Goal: Task Accomplishment & Management: Manage account settings

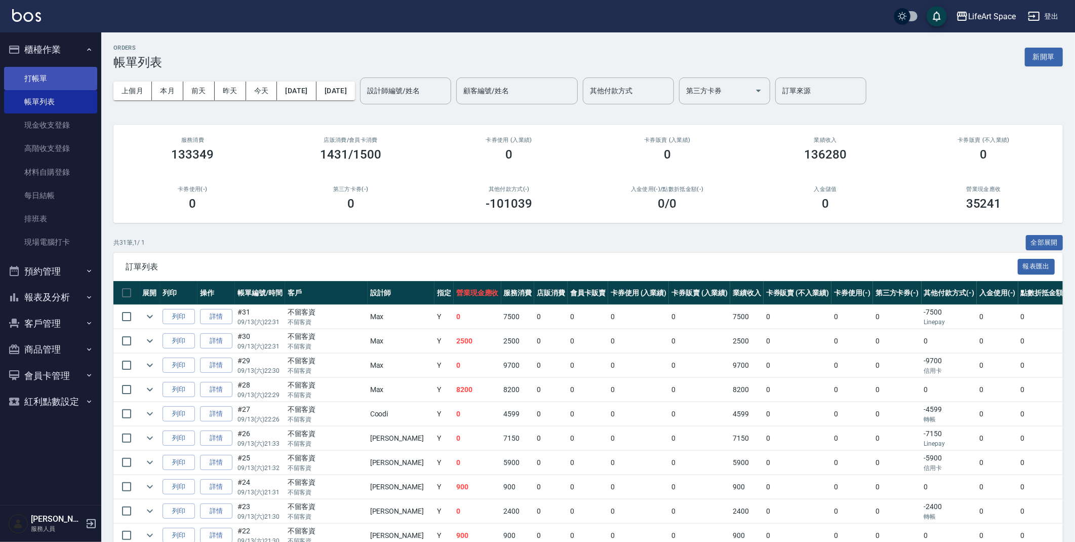
click at [42, 91] on link "帳單列表" at bounding box center [50, 101] width 93 height 23
click at [43, 81] on link "打帳單" at bounding box center [50, 78] width 93 height 23
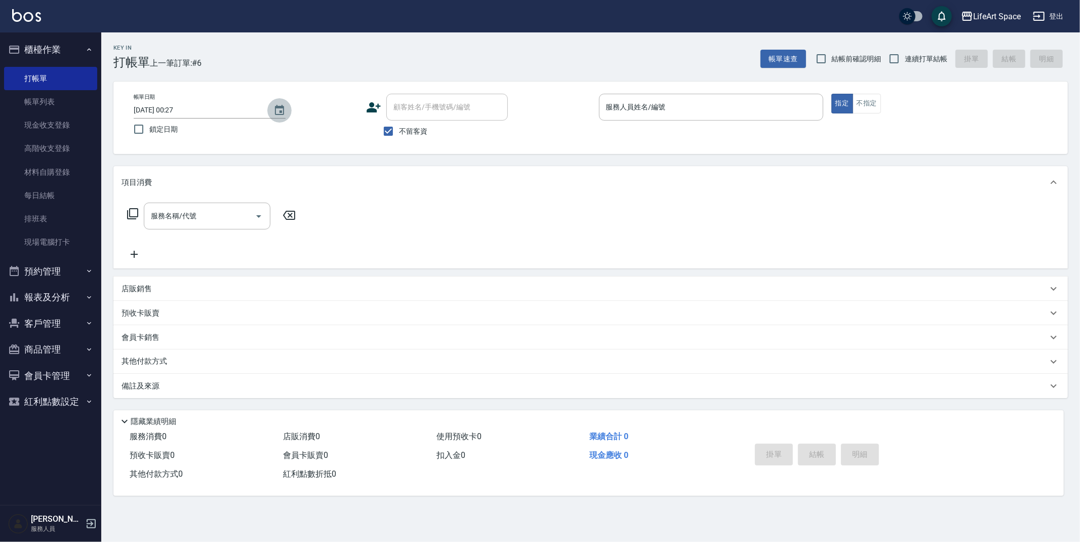
click at [273, 112] on icon "Choose date, selected date is 2025-09-14" at bounding box center [279, 110] width 12 height 12
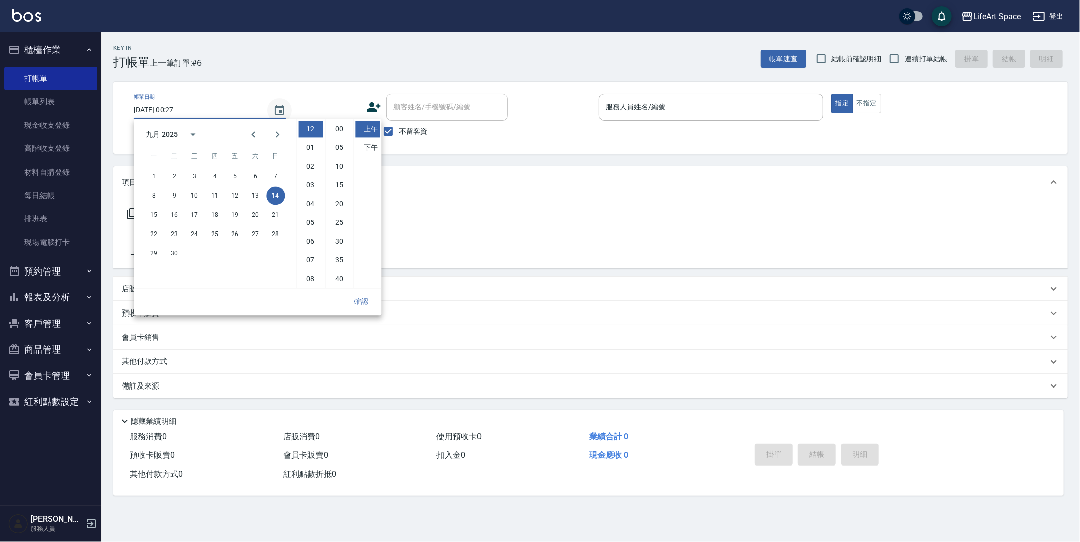
click at [273, 112] on icon "Choose date, selected date is 2025-09-14" at bounding box center [279, 110] width 12 height 12
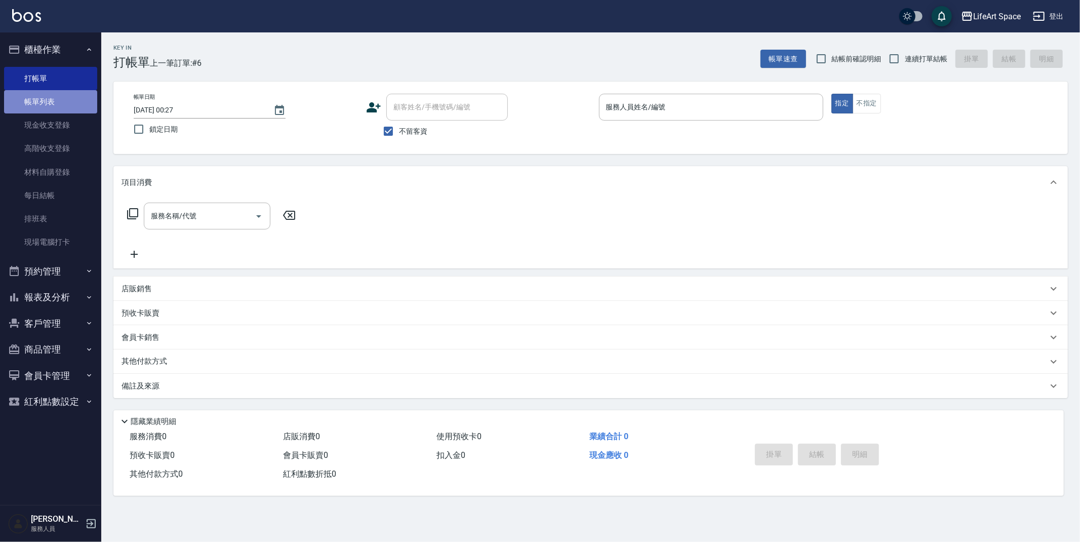
click at [62, 111] on link "帳單列表" at bounding box center [50, 101] width 93 height 23
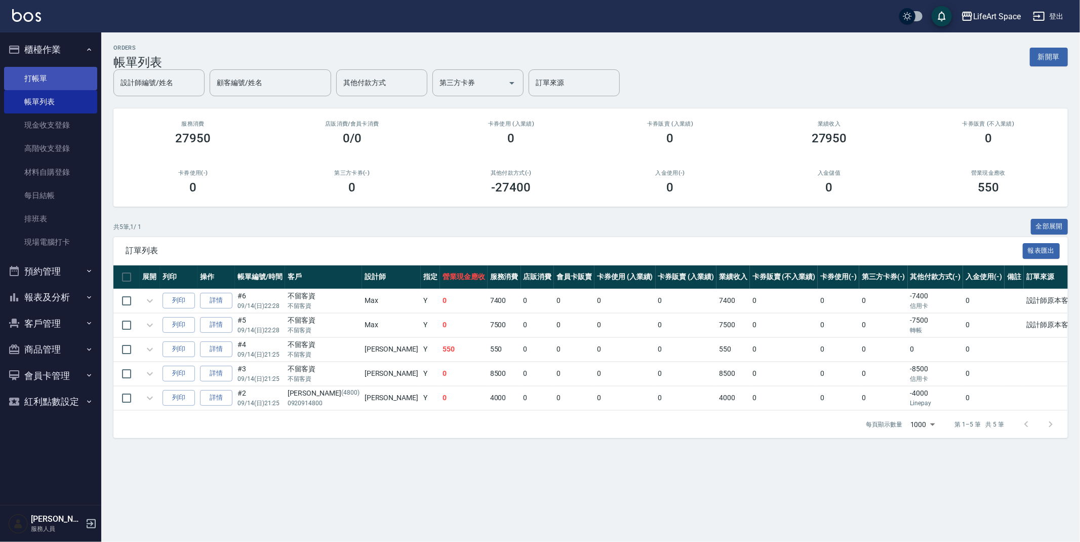
click at [53, 83] on link "打帳單" at bounding box center [50, 78] width 93 height 23
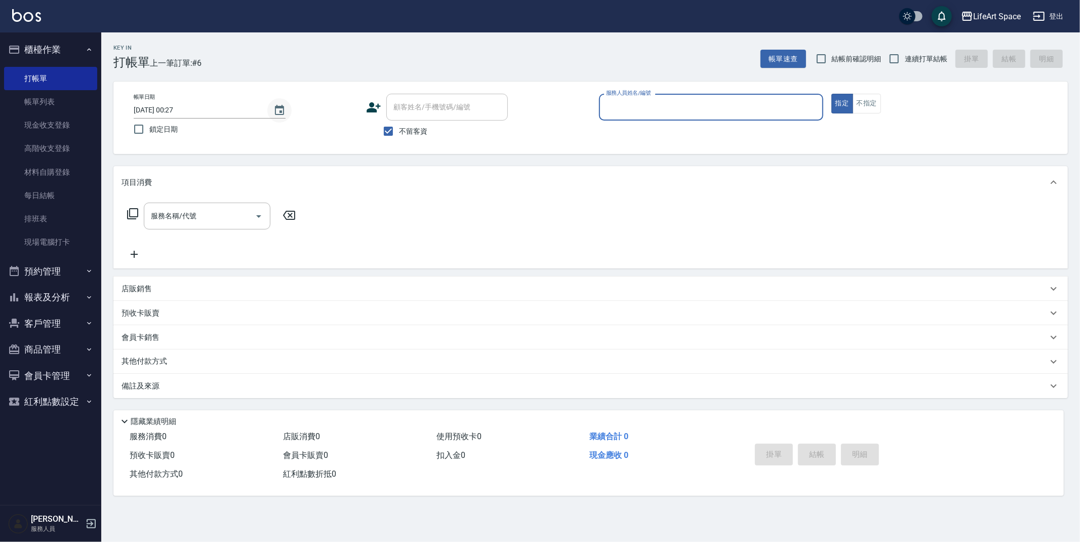
click at [282, 109] on icon "Choose date, selected date is 2025-09-14" at bounding box center [279, 110] width 12 height 12
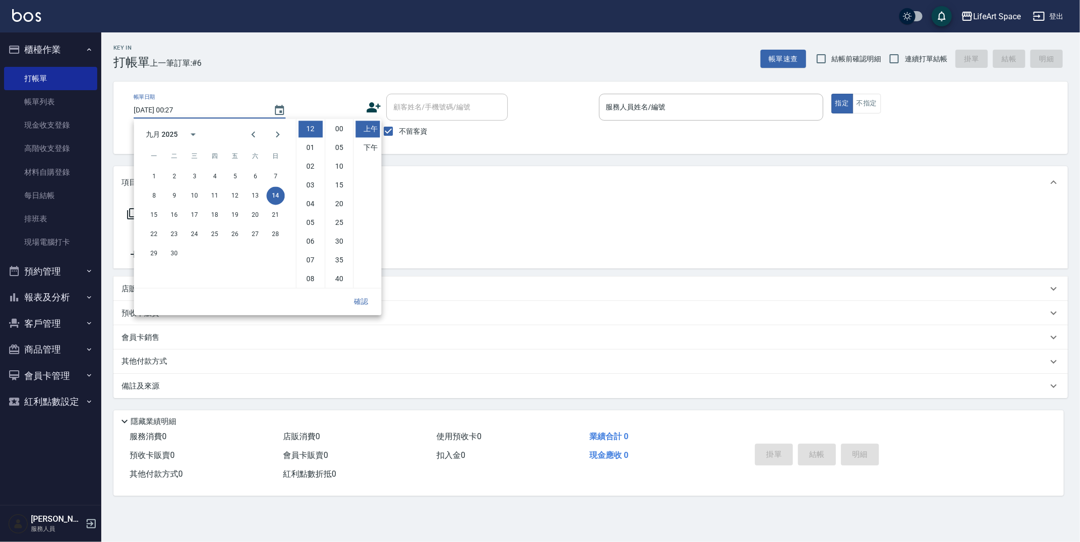
click at [276, 197] on button "14" at bounding box center [275, 195] width 18 height 18
click at [150, 210] on button "15" at bounding box center [154, 214] width 18 height 18
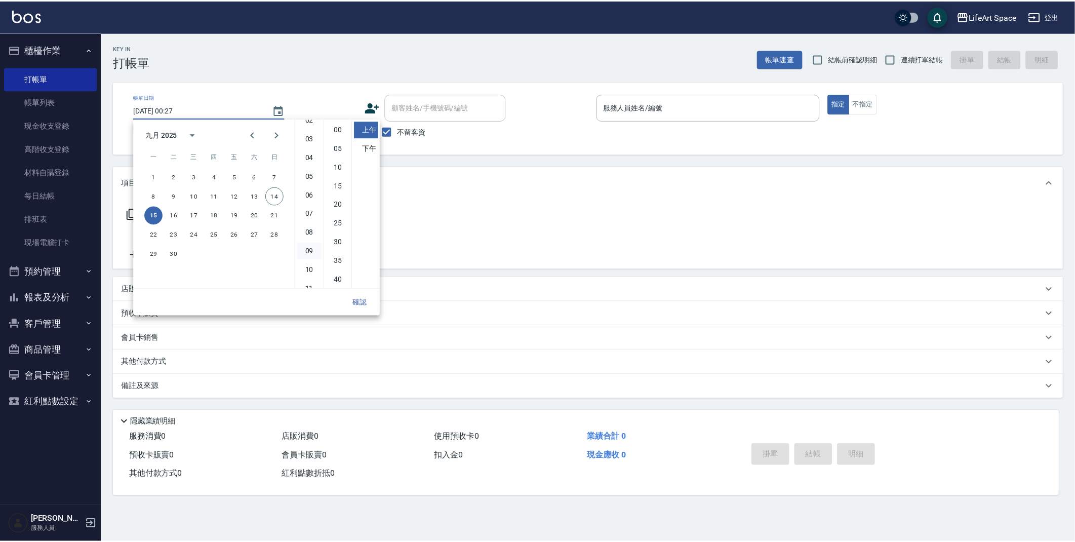
scroll to position [56, 0]
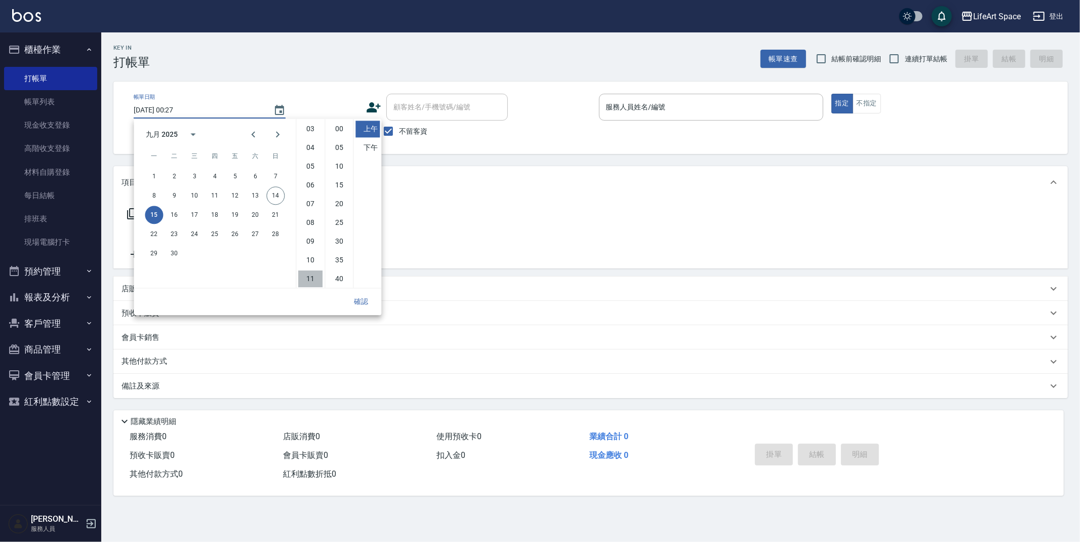
click at [310, 273] on li "11" at bounding box center [310, 278] width 24 height 17
type input "[DATE] 11:27"
click at [365, 308] on button "確認" at bounding box center [361, 301] width 32 height 19
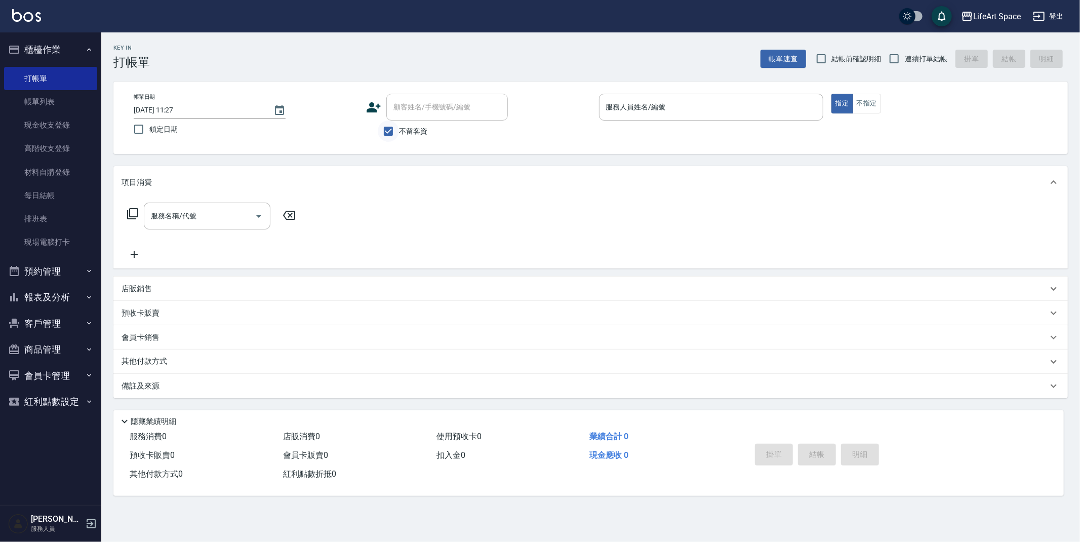
click at [391, 138] on input "不留客資" at bounding box center [388, 130] width 21 height 21
checkbox input "false"
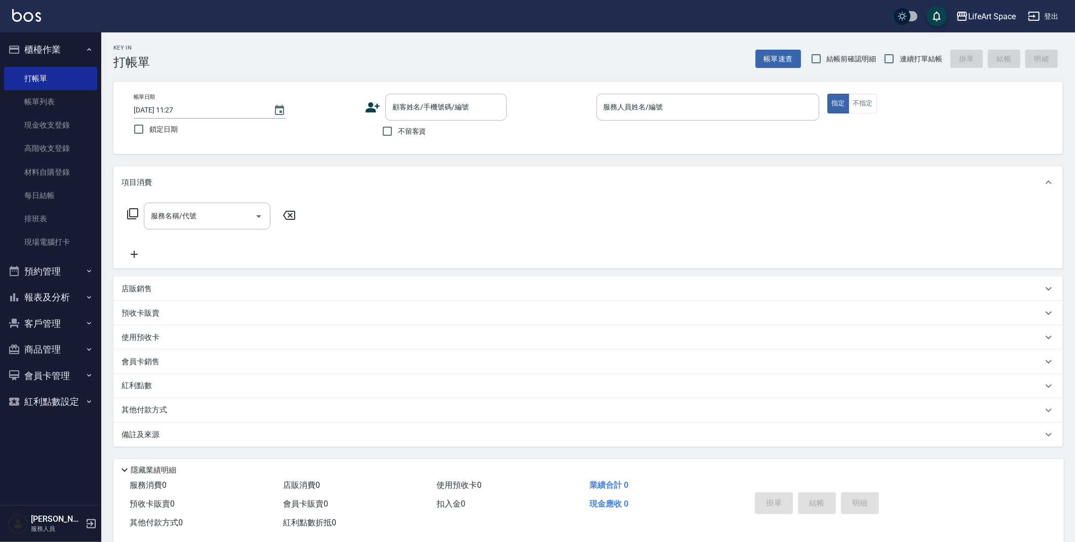
click at [372, 100] on icon at bounding box center [372, 107] width 15 height 15
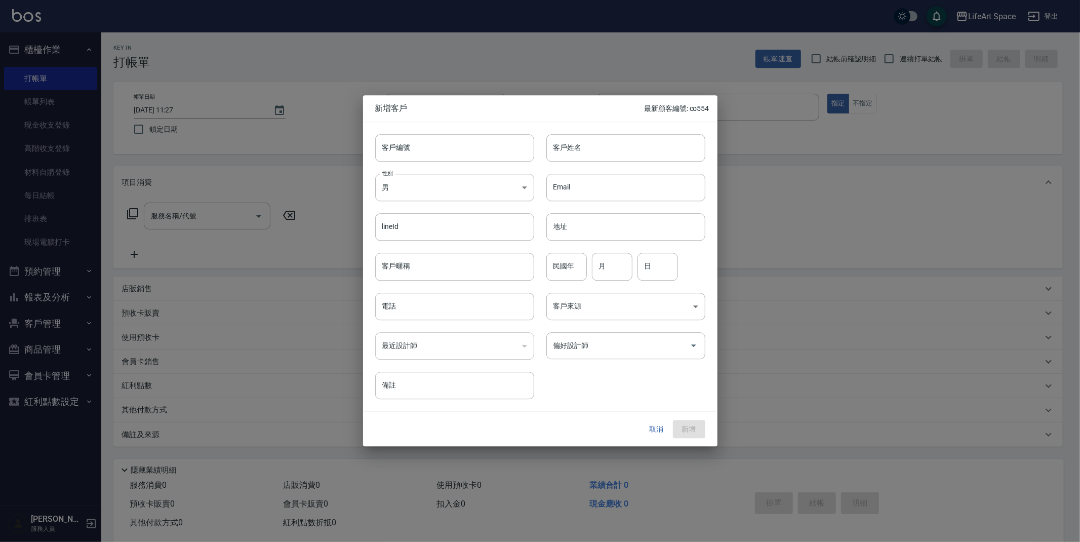
click at [410, 51] on div at bounding box center [540, 271] width 1080 height 542
click at [662, 428] on button "取消" at bounding box center [656, 429] width 32 height 19
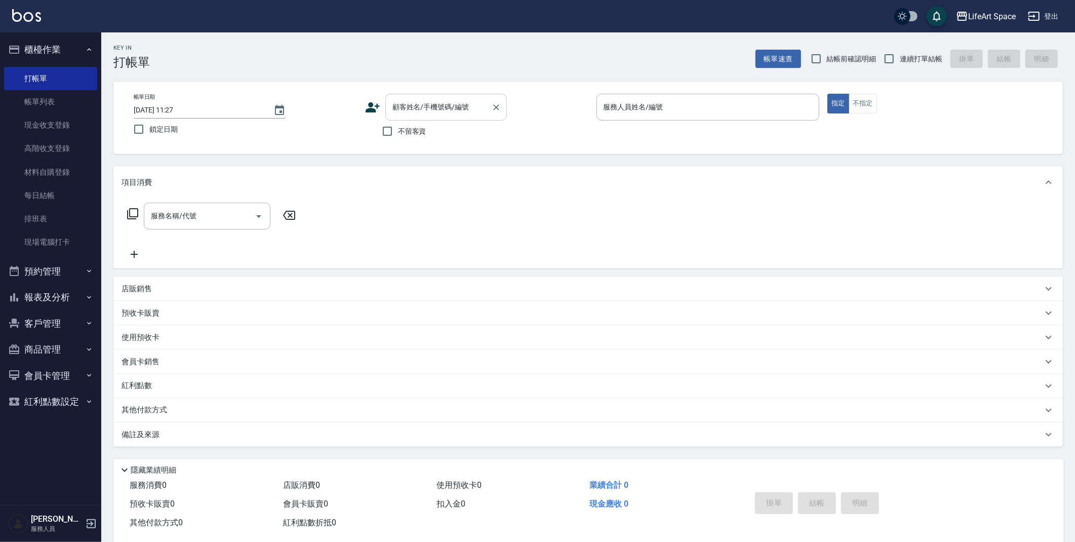
click at [413, 96] on div "顧客姓名/手機號碼/編號" at bounding box center [445, 107] width 121 height 27
type input "ㄗ"
type input "ㄋ"
click at [430, 111] on input "[PERSON_NAME]" at bounding box center [438, 107] width 97 height 18
click at [442, 139] on li "新增 "[PERSON_NAME]"" at bounding box center [445, 133] width 121 height 17
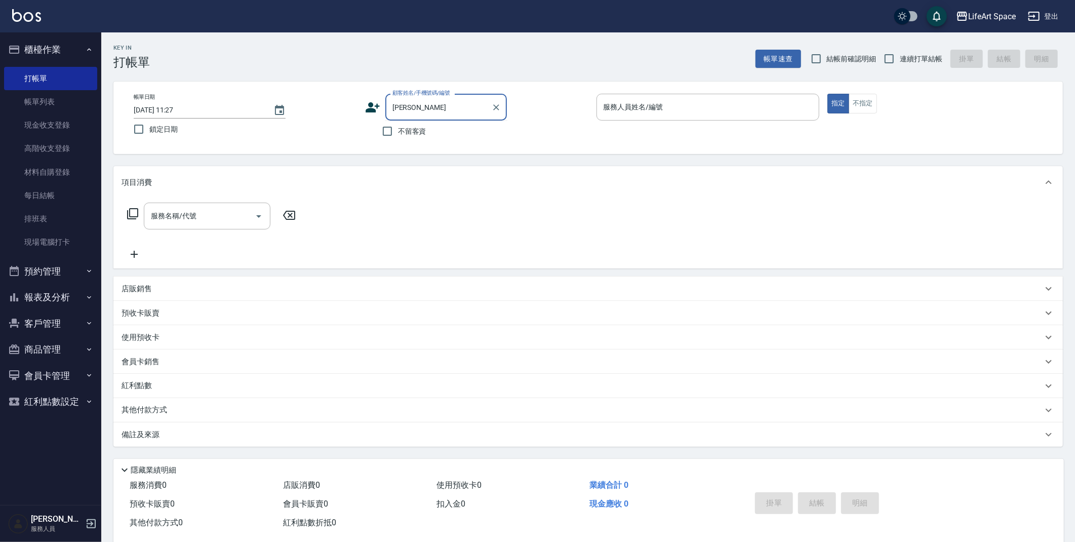
click at [433, 103] on input "[PERSON_NAME]" at bounding box center [438, 107] width 97 height 18
type input "孫"
click at [440, 106] on input "顧客姓名/手機號碼/編號" at bounding box center [438, 107] width 97 height 18
click at [442, 121] on div "不留客資" at bounding box center [436, 130] width 142 height 21
click at [445, 112] on input "顧客姓名/手機號碼/編號" at bounding box center [438, 107] width 97 height 18
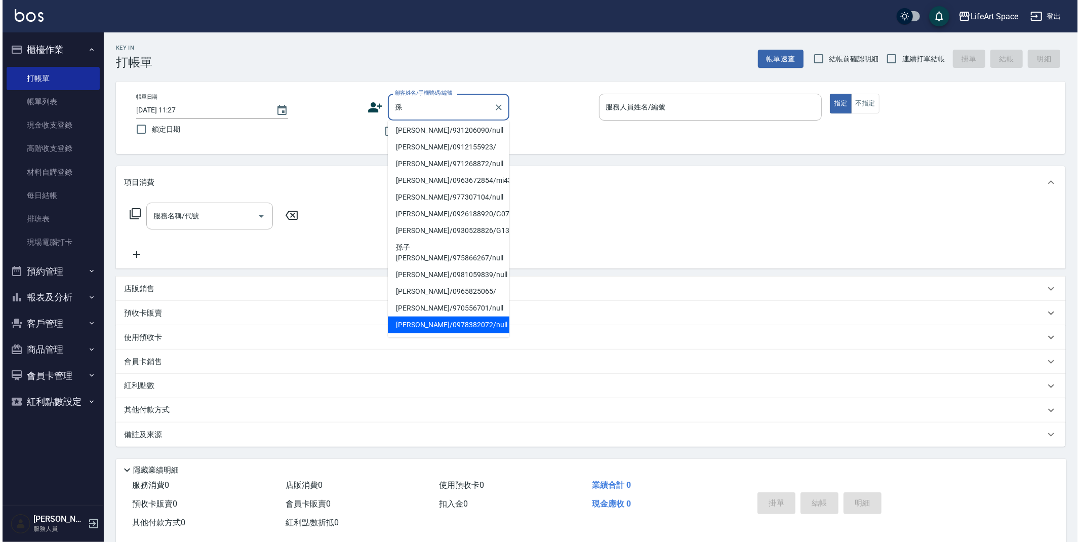
scroll to position [0, 0]
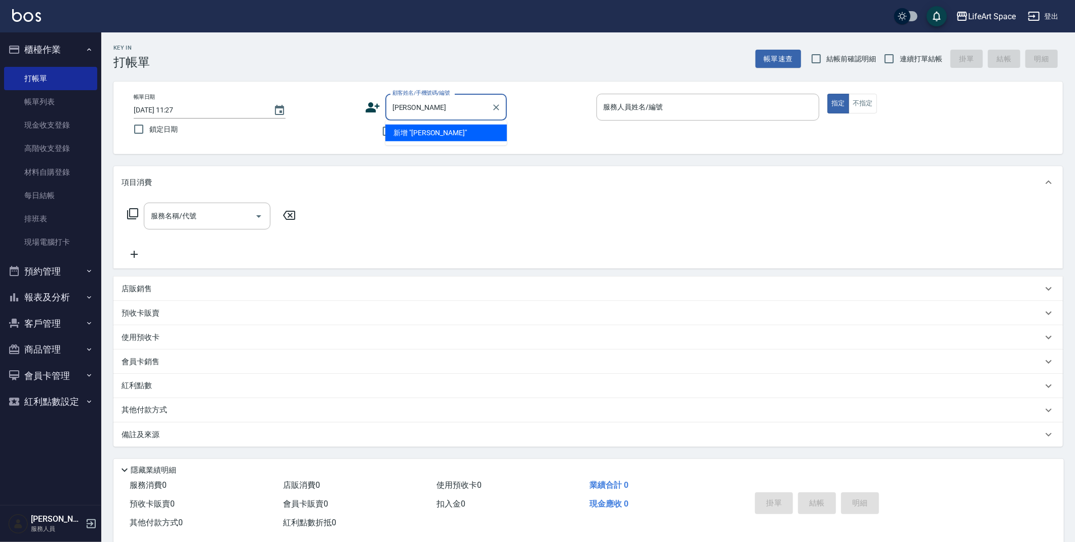
click at [416, 108] on input "[PERSON_NAME]" at bounding box center [438, 107] width 97 height 18
type input "孫"
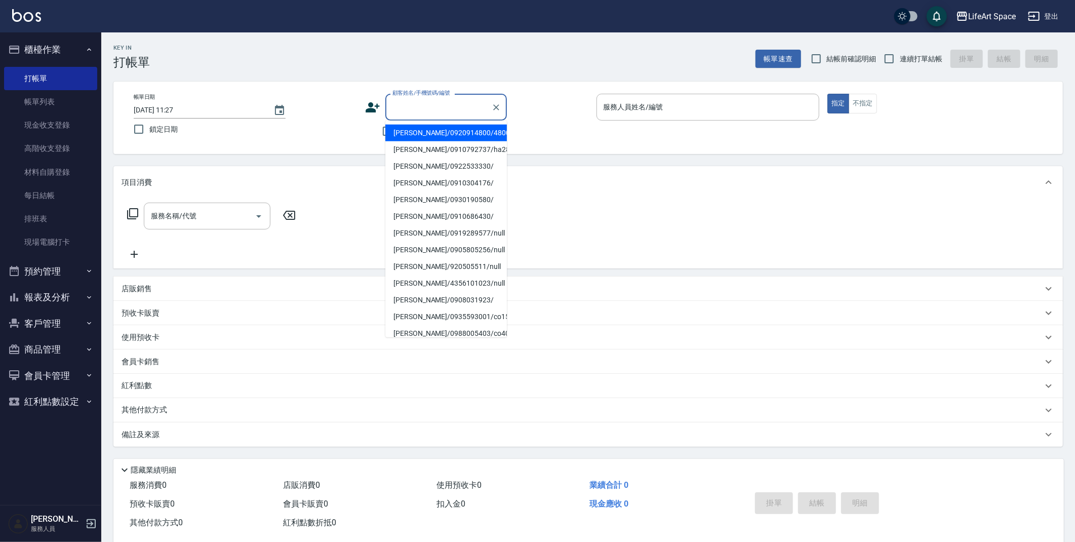
click at [372, 105] on icon at bounding box center [372, 107] width 14 height 10
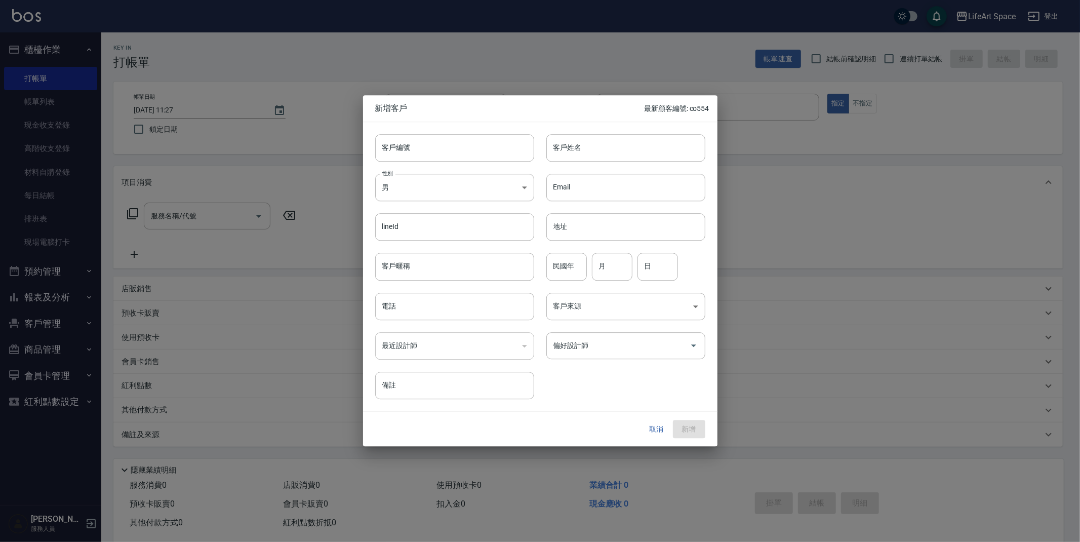
click at [440, 173] on div "性別 男 [DEMOGRAPHIC_DATA] 性別" at bounding box center [448, 180] width 171 height 39
click at [451, 194] on body "LifeArt Space 登出 櫃檯作業 打帳單 帳單列表 現金收支登錄 高階收支登錄 材料自購登錄 每日結帳 排班表 現場電腦打卡 預約管理 預約管理 單…" at bounding box center [540, 278] width 1080 height 556
click at [449, 250] on li "女" at bounding box center [454, 247] width 159 height 17
type input "[DEMOGRAPHIC_DATA]"
click at [633, 129] on div "客戶姓名 客戶姓名" at bounding box center [619, 141] width 171 height 39
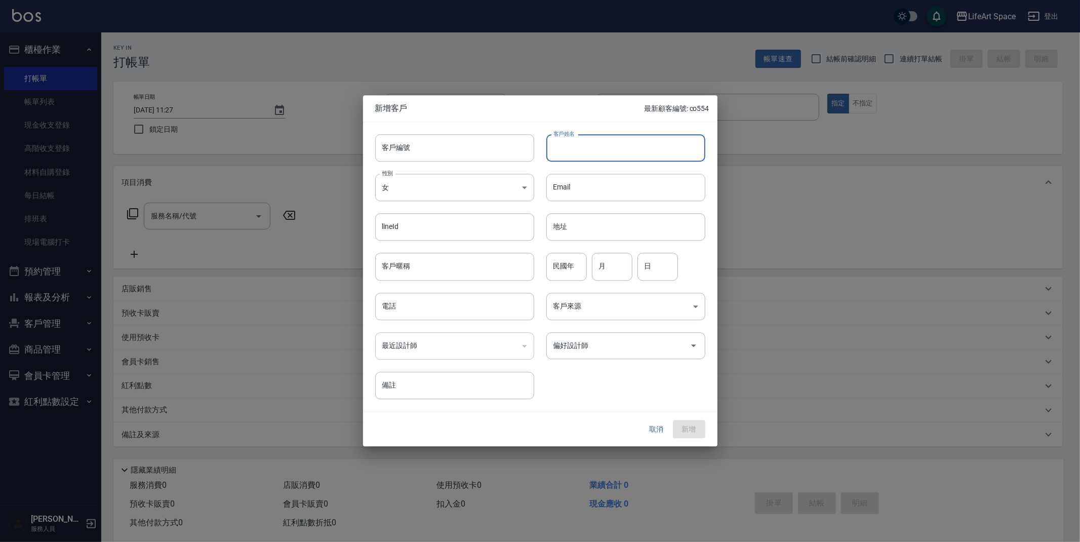
click at [627, 150] on input "客戶姓名" at bounding box center [625, 147] width 159 height 27
type input "[PERSON_NAME]"
click at [467, 309] on input "電話" at bounding box center [454, 306] width 159 height 27
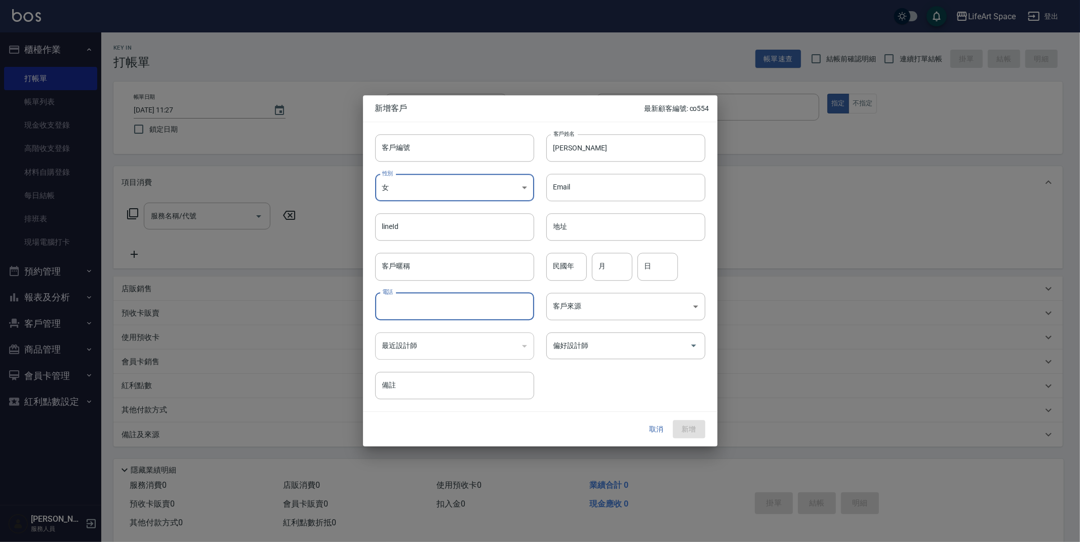
click at [475, 304] on input "電話" at bounding box center [454, 306] width 159 height 27
type input "0981132358"
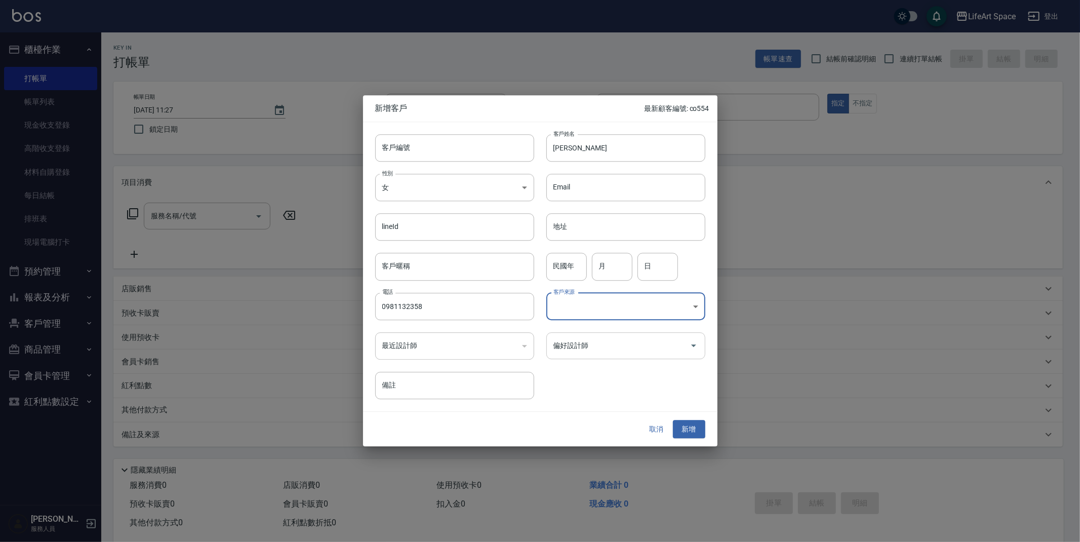
click at [618, 349] on input "偏好設計師" at bounding box center [618, 346] width 135 height 18
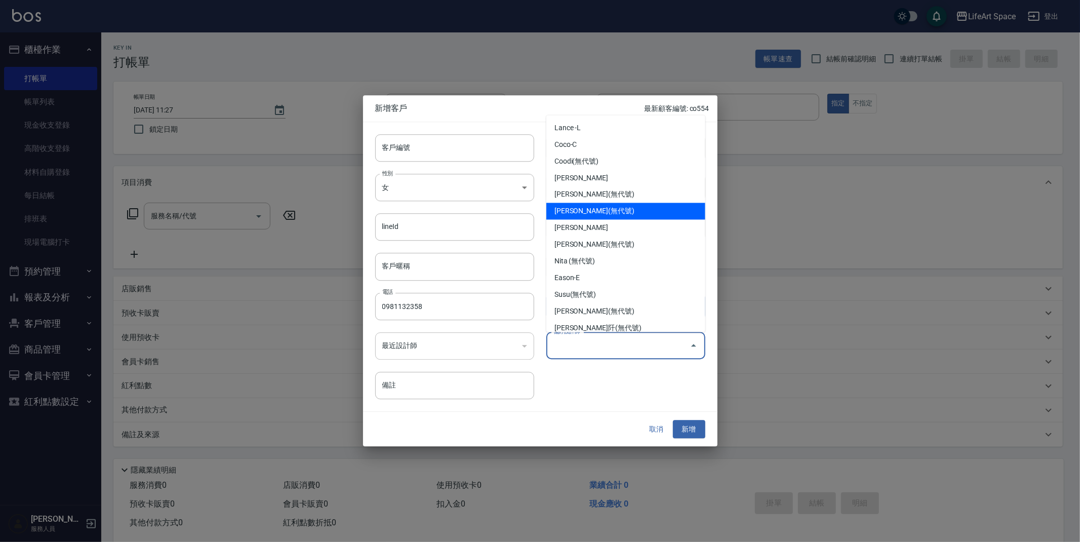
click at [597, 205] on li "[PERSON_NAME](無代號)" at bounding box center [625, 211] width 159 height 17
type input "[PERSON_NAME]"
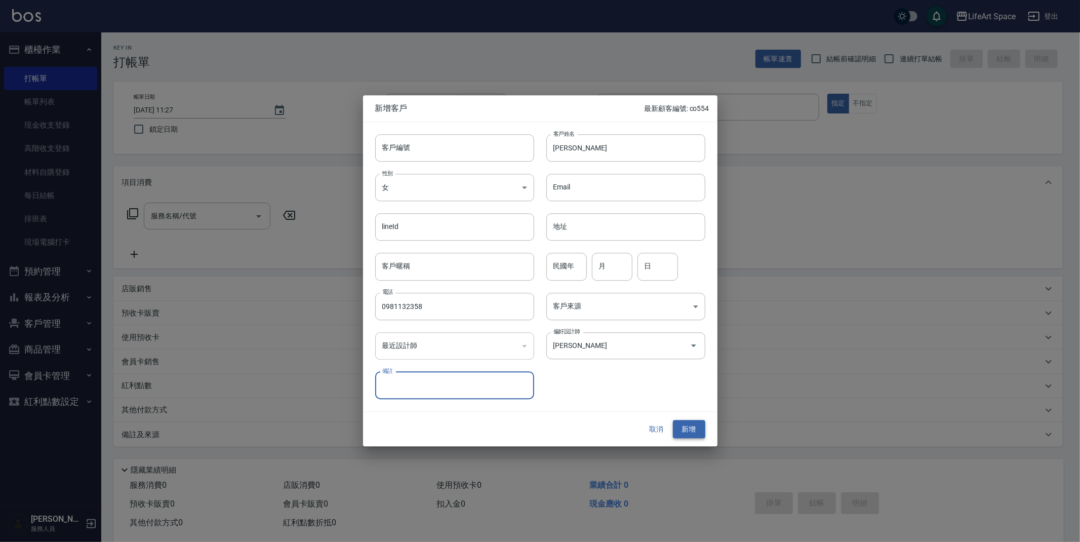
click at [686, 424] on button "新增" at bounding box center [689, 429] width 32 height 19
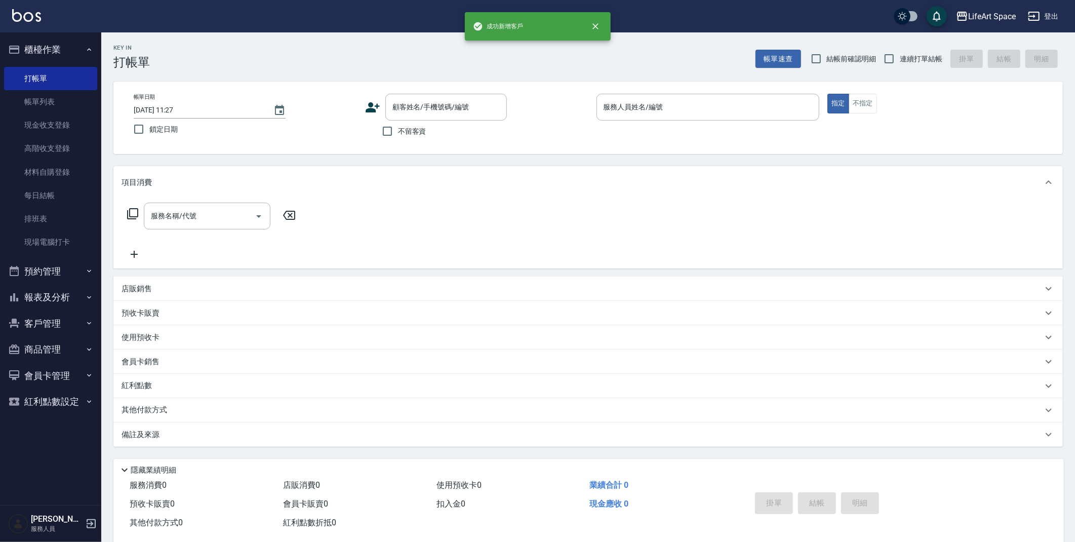
drag, startPoint x: 416, startPoint y: 108, endPoint x: 347, endPoint y: 108, distance: 68.8
click at [415, 108] on input "顧客姓名/手機號碼/編號" at bounding box center [438, 107] width 97 height 18
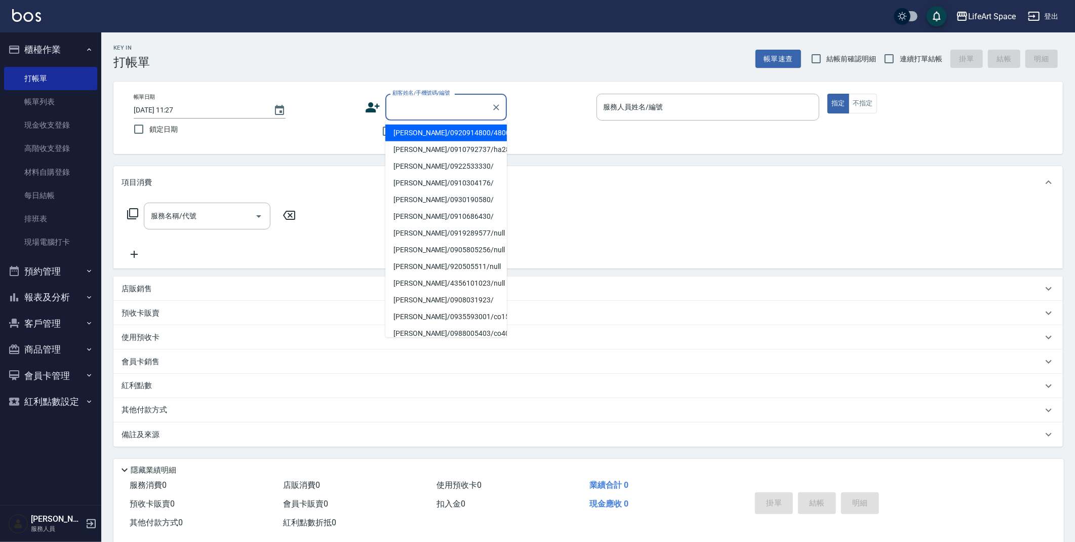
click at [430, 110] on input "顧客姓名/手機號碼/編號" at bounding box center [438, 107] width 97 height 18
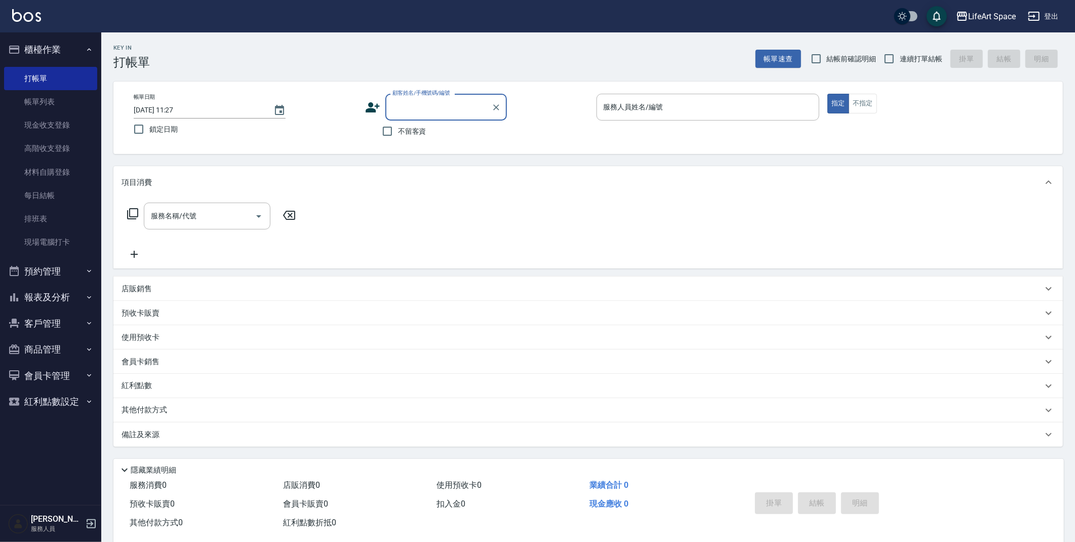
type input "x"
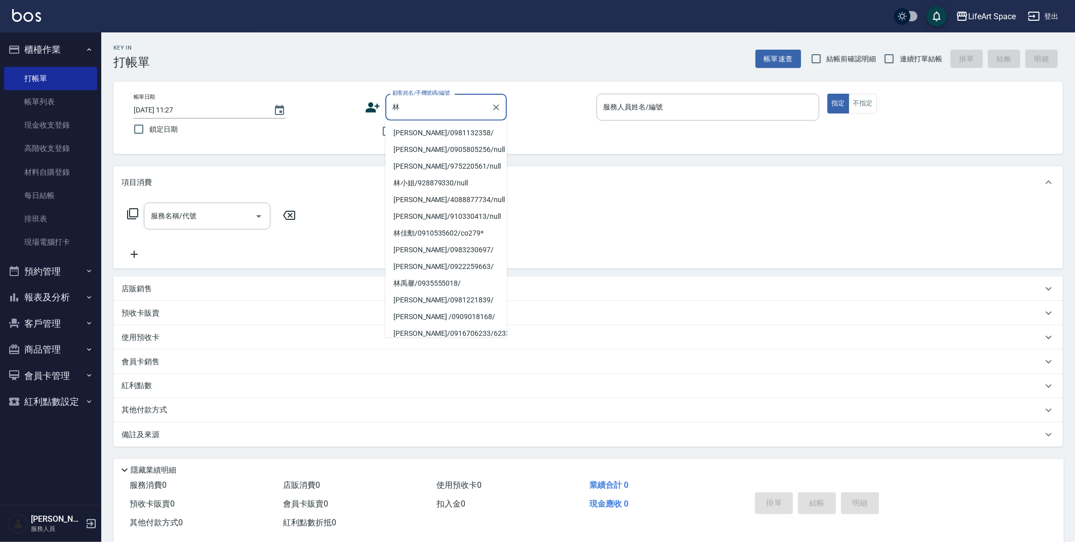
click at [420, 134] on li "[PERSON_NAME]/0981132358/" at bounding box center [445, 133] width 121 height 17
type input "[PERSON_NAME]/0981132358/"
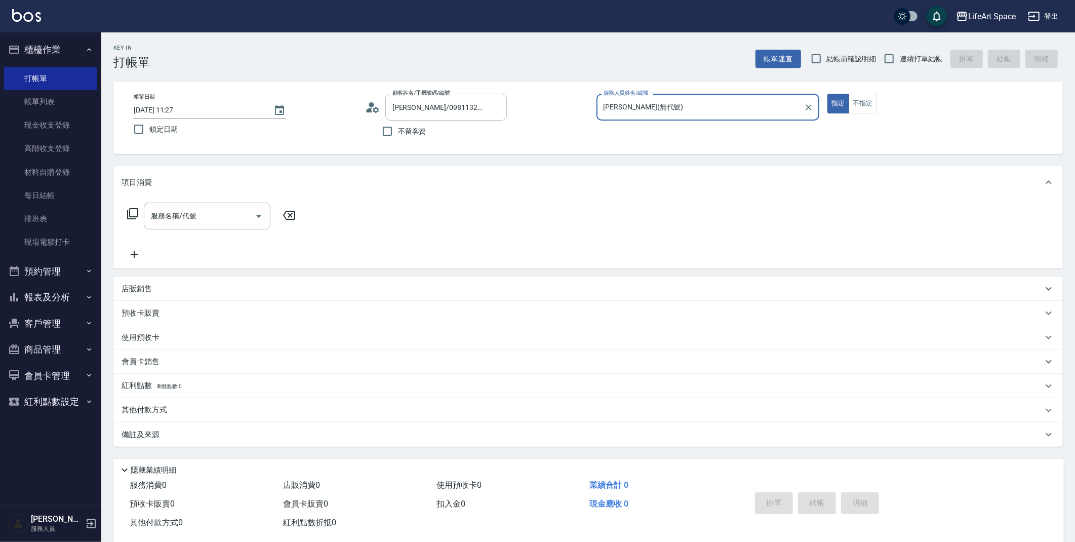
type input "[PERSON_NAME](無代號)"
click at [208, 215] on input "服務名稱/代號" at bounding box center [199, 216] width 102 height 18
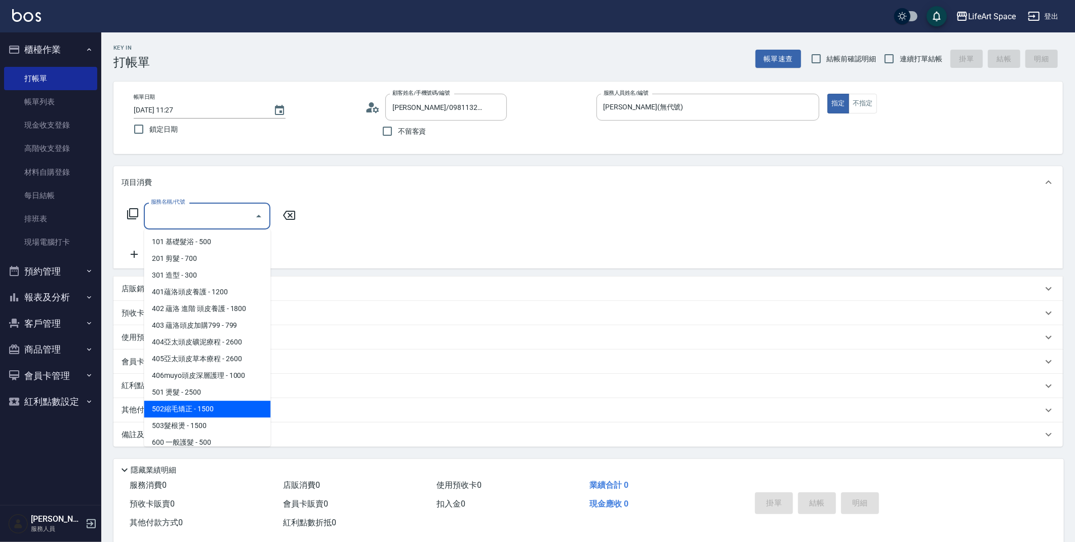
drag, startPoint x: 214, startPoint y: 408, endPoint x: 231, endPoint y: 339, distance: 71.6
click at [213, 412] on span "502縮毛矯正 - 1500" at bounding box center [207, 408] width 127 height 17
type input "502縮毛矯正 (502)"
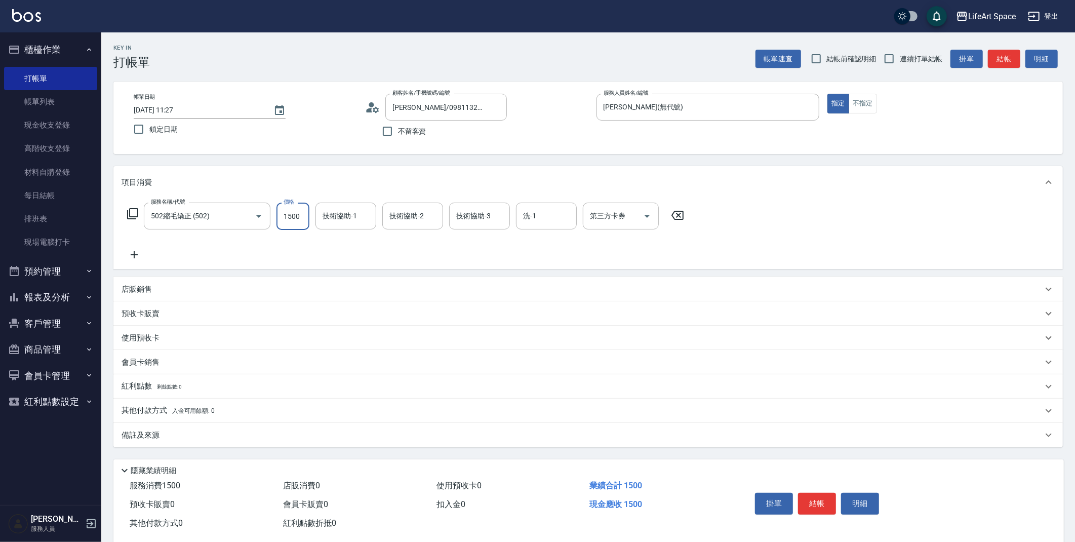
click at [301, 217] on input "1500" at bounding box center [292, 215] width 33 height 27
type input "1600"
click at [117, 260] on div "服務名稱/代號 502縮毛矯正 (502) 服務名稱/代號 價格 1600 價格 技術協助-1 技術協助-1 技術協助-2 技術協助-2 技術協助-3 技術協…" at bounding box center [587, 233] width 949 height 70
click at [126, 254] on icon at bounding box center [133, 255] width 25 height 12
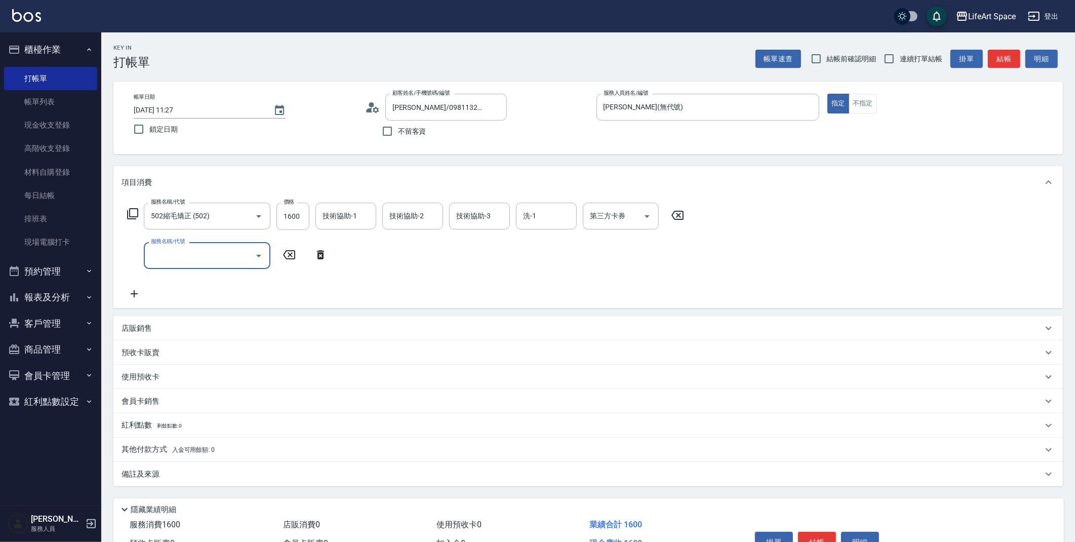
click at [203, 263] on input "服務名稱/代號" at bounding box center [199, 255] width 102 height 18
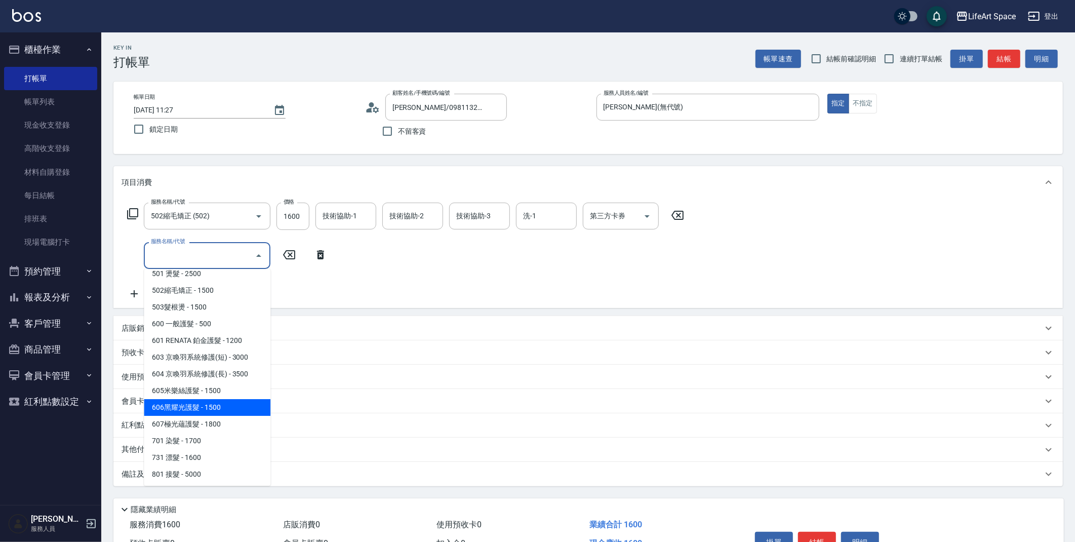
scroll to position [158, 0]
click at [209, 386] on span "605米樂絲護髮 - 1500" at bounding box center [207, 390] width 127 height 17
type input "605米樂絲護髮(605)"
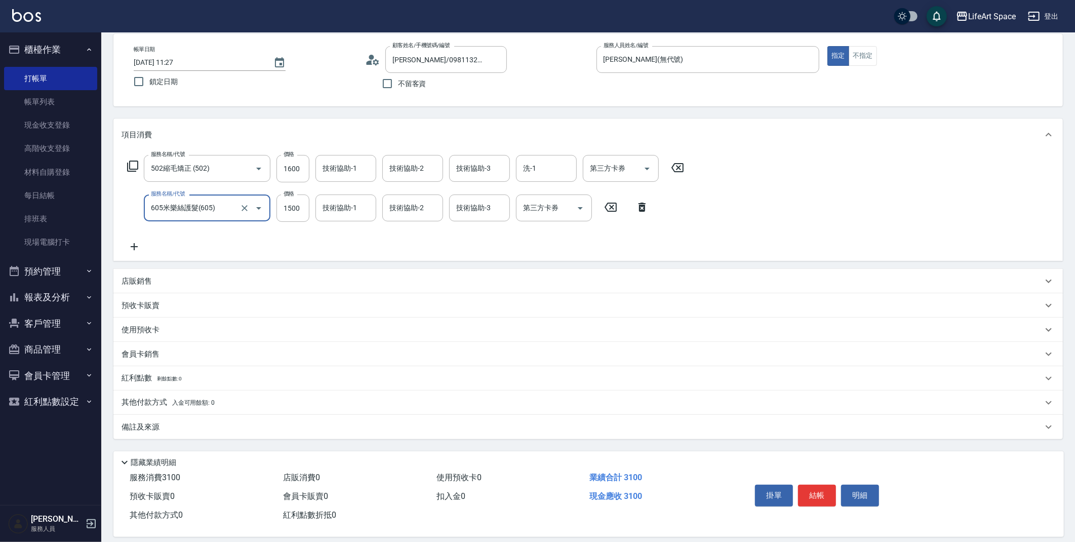
scroll to position [50, 0]
click at [816, 497] on button "結帳" at bounding box center [817, 492] width 38 height 21
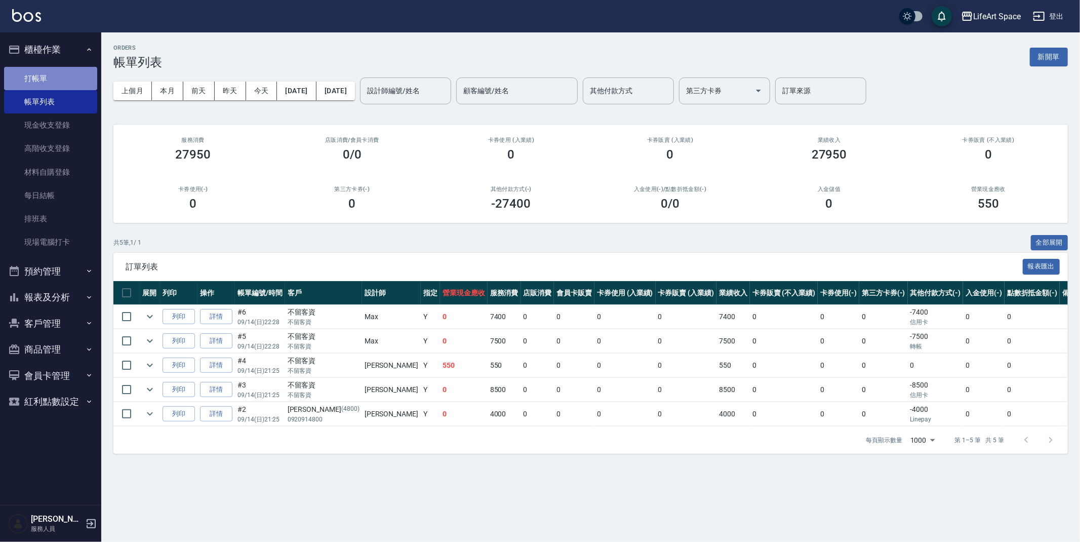
click at [56, 82] on link "打帳單" at bounding box center [50, 78] width 93 height 23
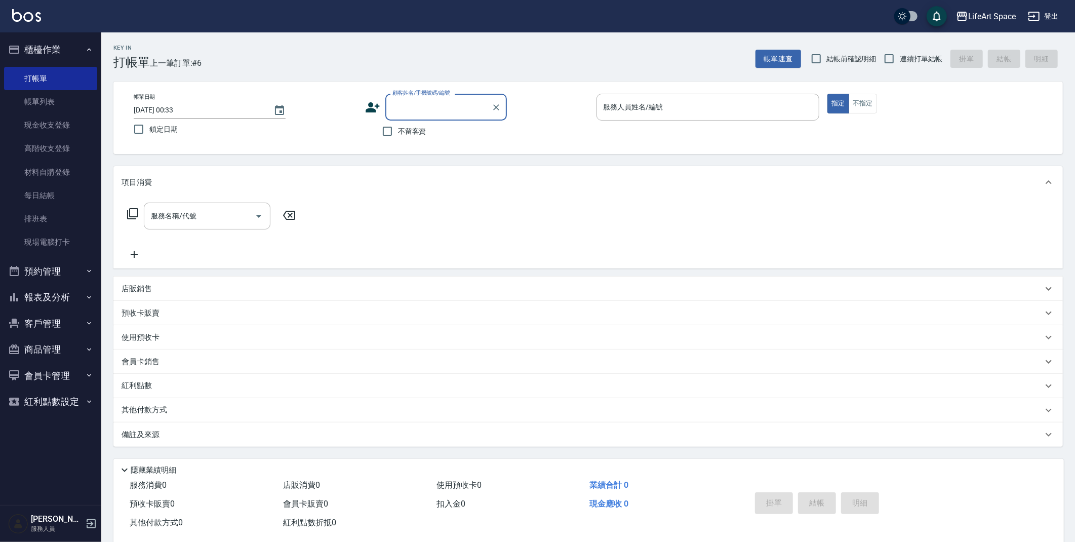
click at [424, 117] on div "顧客姓名/手機號碼/編號" at bounding box center [445, 107] width 121 height 27
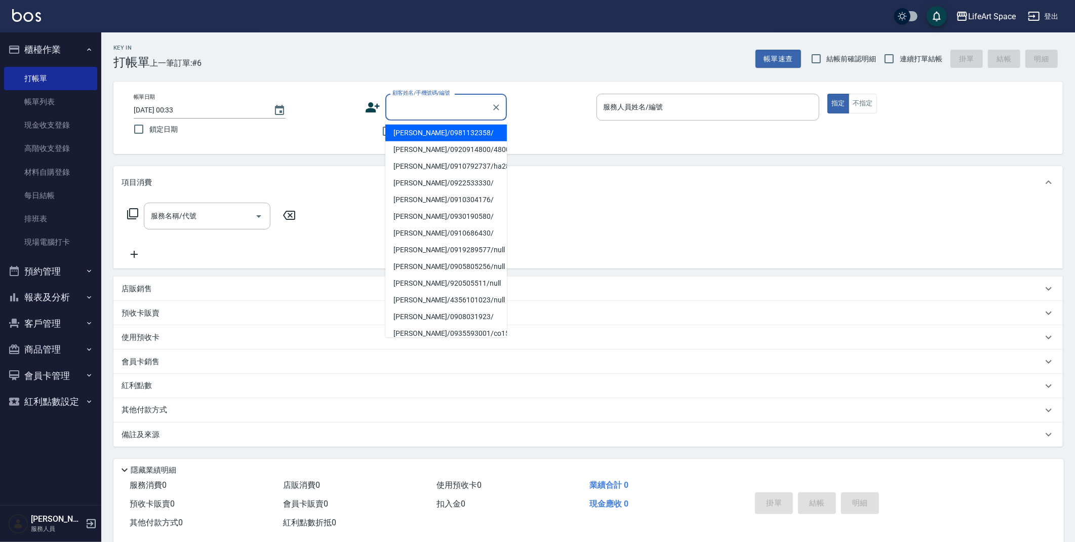
click at [421, 106] on input "顧客姓名/手機號碼/編號" at bounding box center [438, 107] width 97 height 18
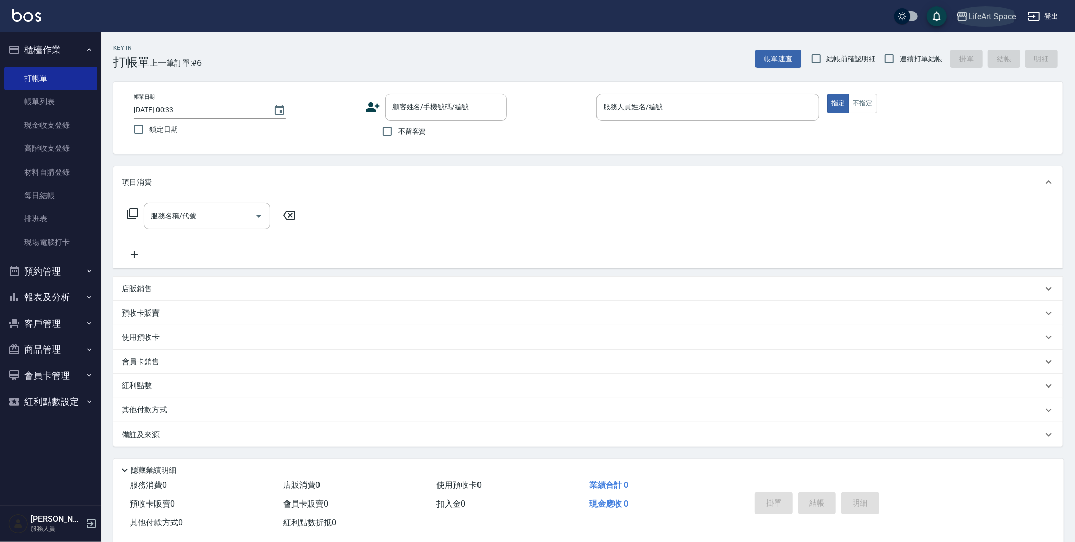
click at [997, 22] on div "LifeArt Space" at bounding box center [992, 16] width 48 height 13
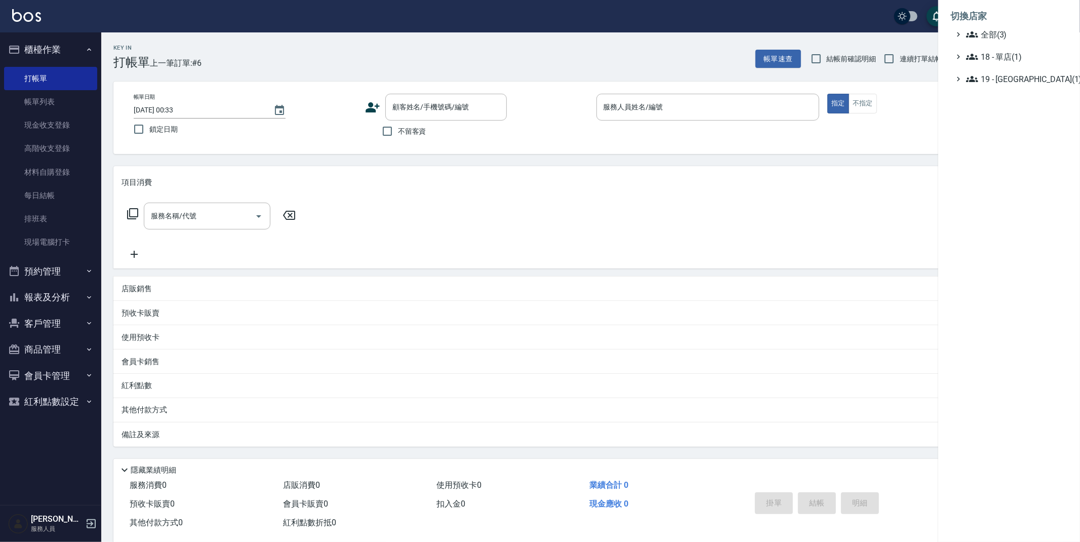
click at [848, 150] on div at bounding box center [540, 271] width 1080 height 542
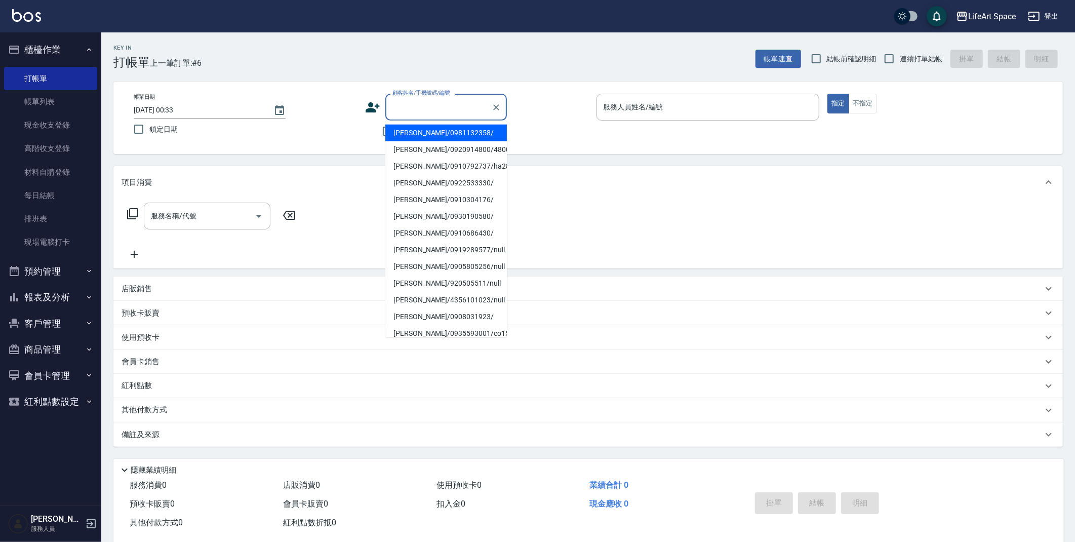
click at [474, 115] on input "顧客姓名/手機號碼/編號" at bounding box center [438, 107] width 97 height 18
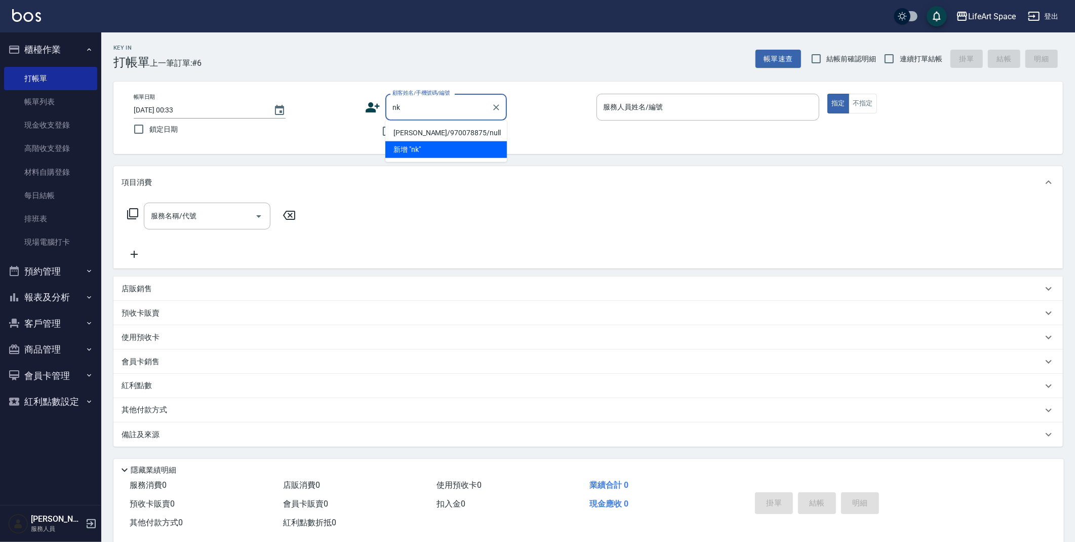
type input "n"
click at [414, 105] on input "[PERSON_NAME]" at bounding box center [438, 107] width 97 height 18
type input "[PERSON_NAME]"
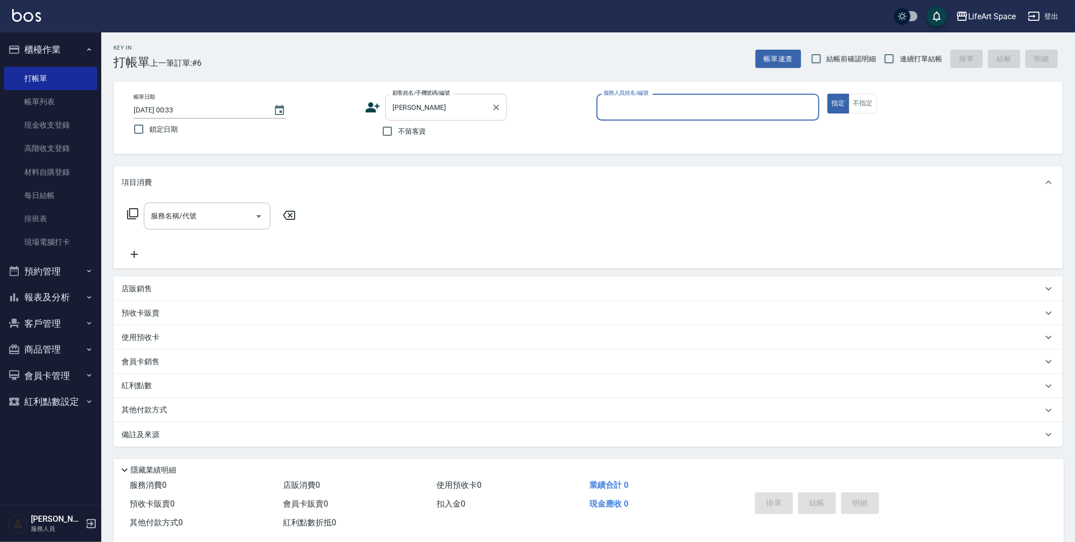
click at [417, 107] on input "[PERSON_NAME]" at bounding box center [438, 107] width 97 height 18
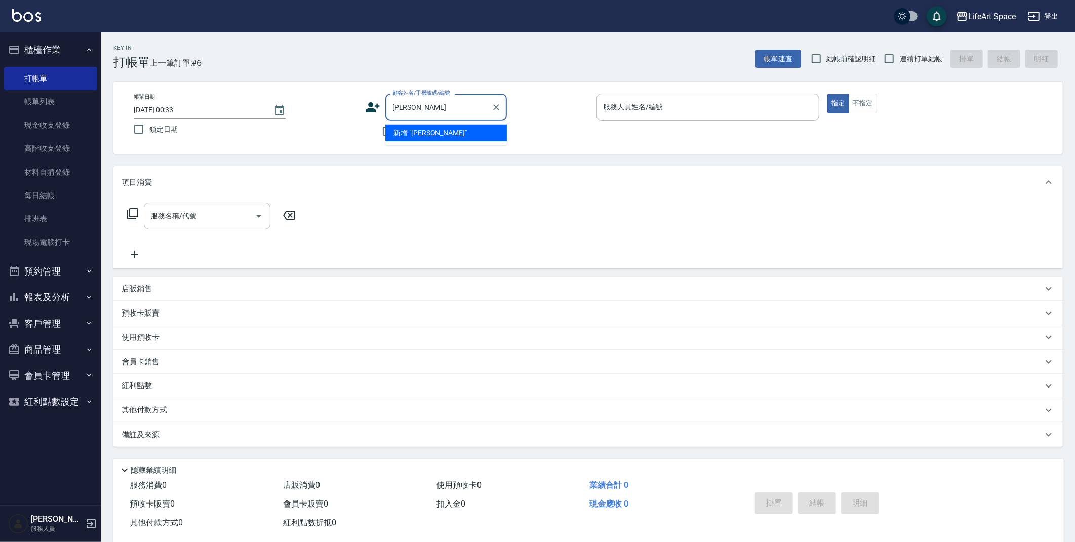
type input "[PERSON_NAME]"
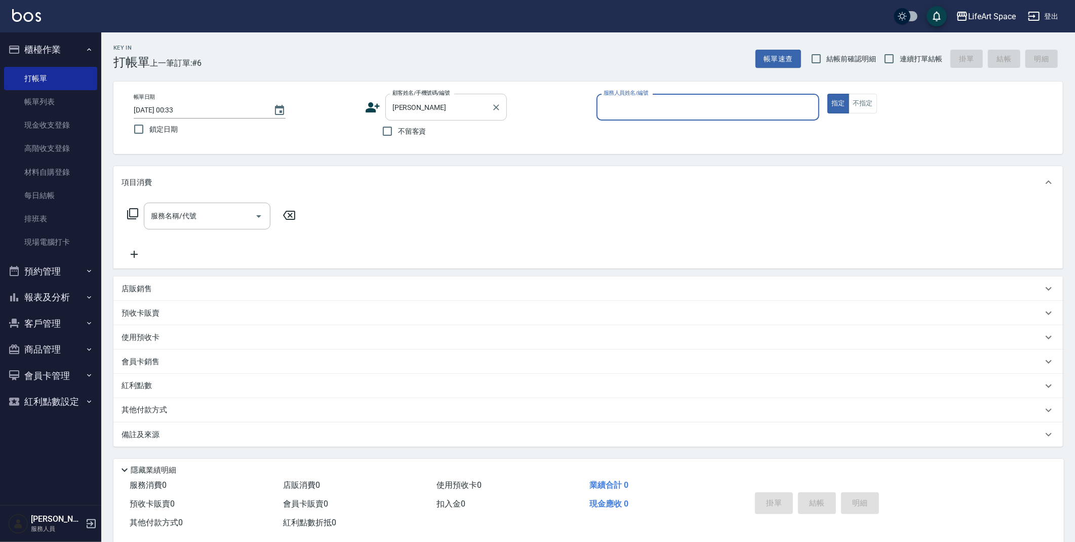
click at [417, 100] on input "[PERSON_NAME]" at bounding box center [438, 107] width 97 height 18
click at [415, 106] on input "[PERSON_NAME]" at bounding box center [438, 107] width 97 height 18
click at [366, 106] on icon at bounding box center [372, 107] width 15 height 15
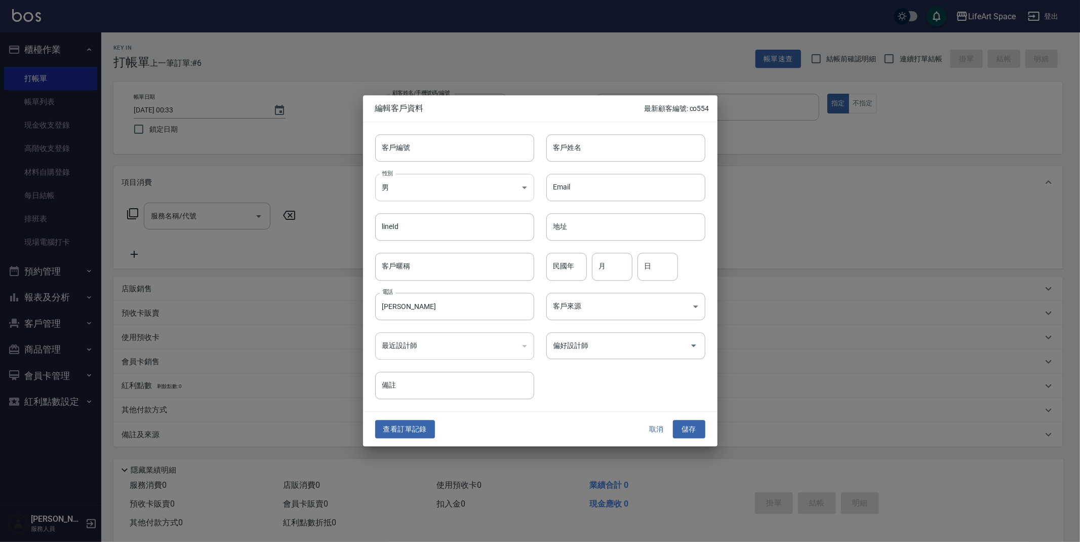
type input "[PERSON_NAME]"
click at [496, 193] on body "LifeArt Space 登出 櫃檯作業 打帳單 帳單列表 現金收支登錄 高階收支登錄 材料自購登錄 每日結帳 排班表 現場電腦打卡 預約管理 預約管理 單…" at bounding box center [540, 278] width 1080 height 556
click at [457, 257] on ul "未知 男 女" at bounding box center [454, 230] width 159 height 58
click at [456, 248] on li "女" at bounding box center [454, 247] width 159 height 17
type input "[DEMOGRAPHIC_DATA]"
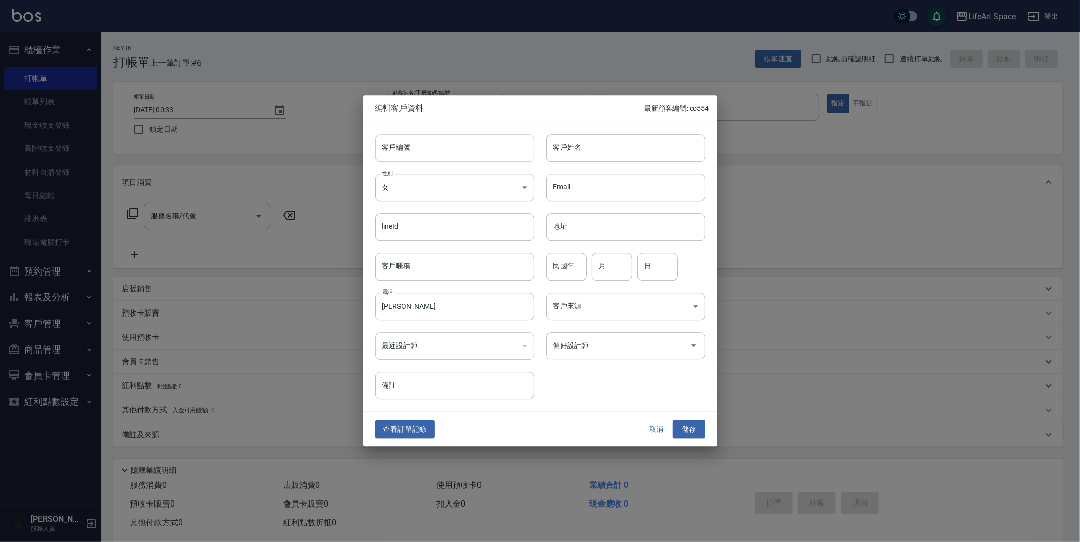
click at [479, 153] on input "客戶編號" at bounding box center [454, 147] width 159 height 27
click at [462, 309] on input "[PERSON_NAME]" at bounding box center [454, 306] width 159 height 27
click at [612, 164] on div "Email Email" at bounding box center [619, 180] width 171 height 39
click at [609, 151] on input "客戶姓名" at bounding box center [625, 147] width 159 height 27
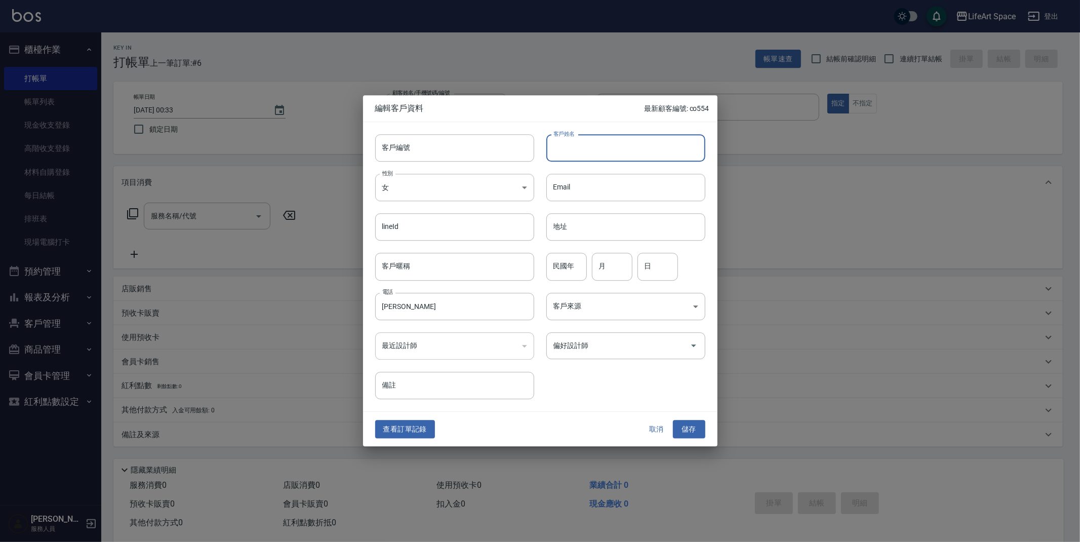
click at [885, 243] on div at bounding box center [540, 271] width 1080 height 542
click at [649, 423] on button "取消" at bounding box center [656, 429] width 32 height 19
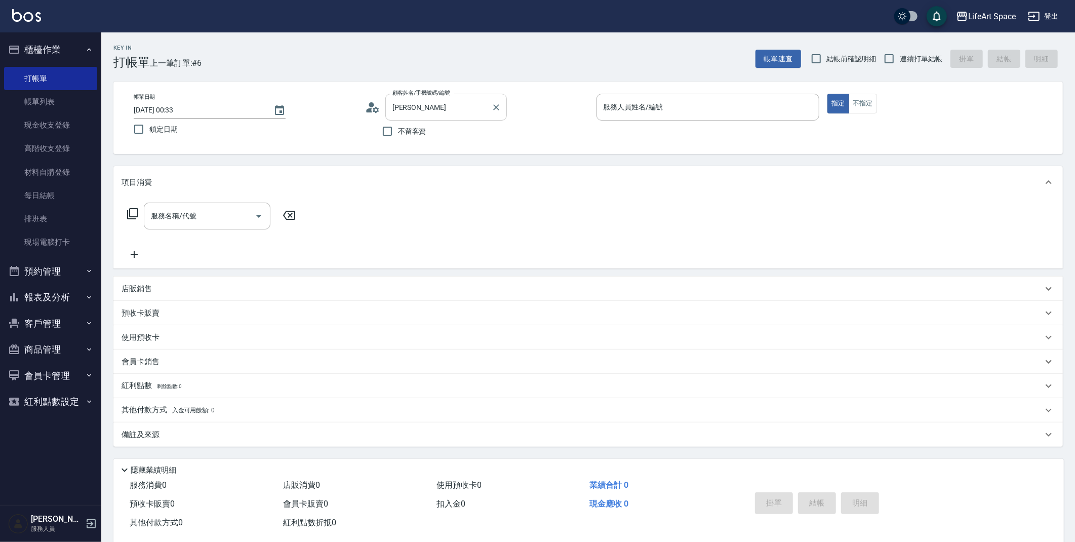
click at [417, 108] on input "[PERSON_NAME]" at bounding box center [438, 107] width 97 height 18
click at [378, 99] on div "顧客姓名/手機號碼/編號 [PERSON_NAME] 顧客姓名/手機號碼/編號" at bounding box center [476, 107] width 223 height 27
click at [374, 106] on icon at bounding box center [372, 107] width 15 height 15
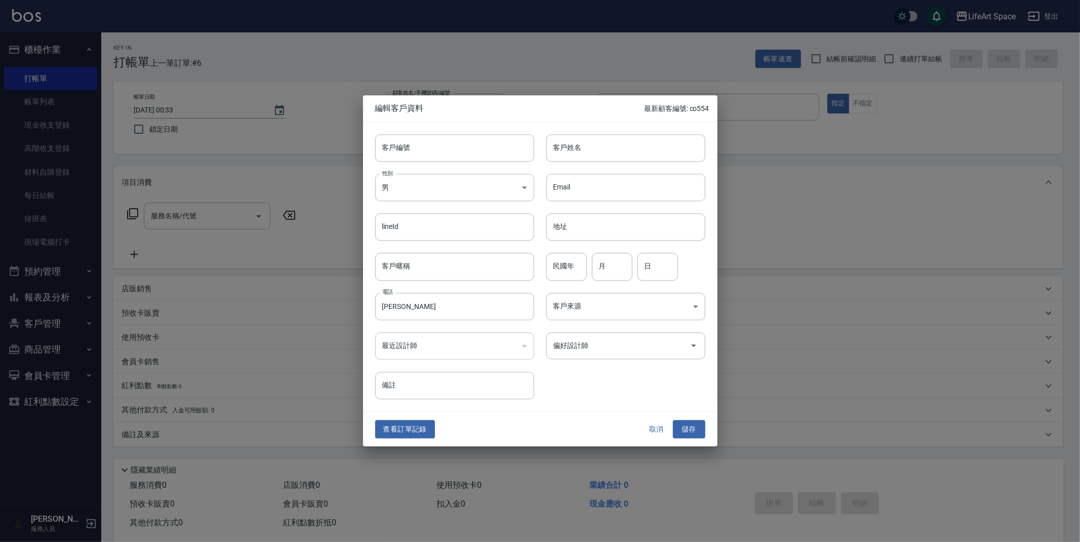
click at [658, 430] on button "取消" at bounding box center [656, 429] width 32 height 19
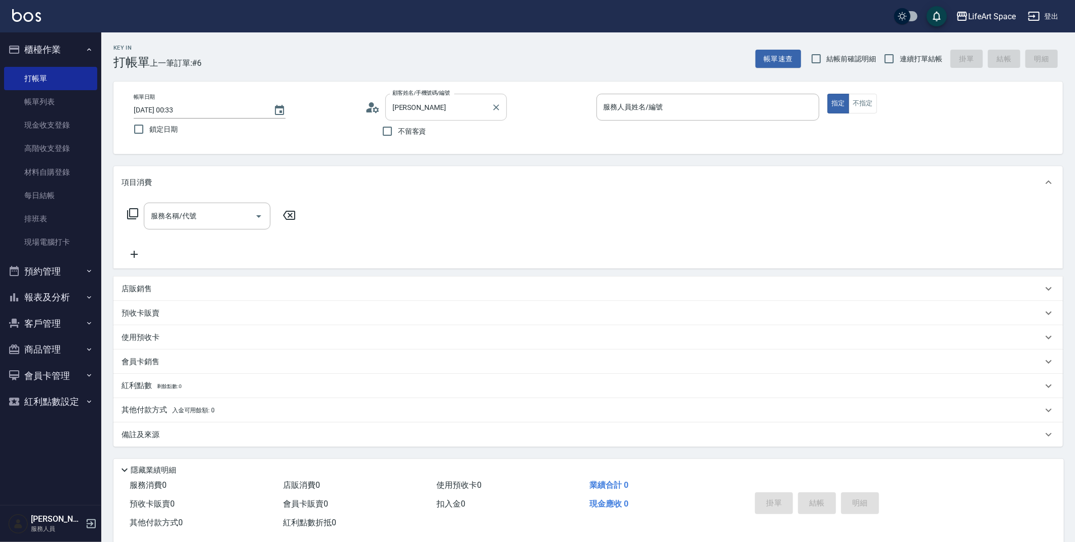
click at [424, 117] on div "[PERSON_NAME] 顧客姓名/手機號碼/編號" at bounding box center [445, 107] width 121 height 27
click at [380, 109] on div "顧客姓名/手機號碼/編號 [PERSON_NAME] 顧客姓名/手機號碼/編號" at bounding box center [476, 107] width 223 height 27
click at [377, 113] on icon at bounding box center [372, 107] width 15 height 15
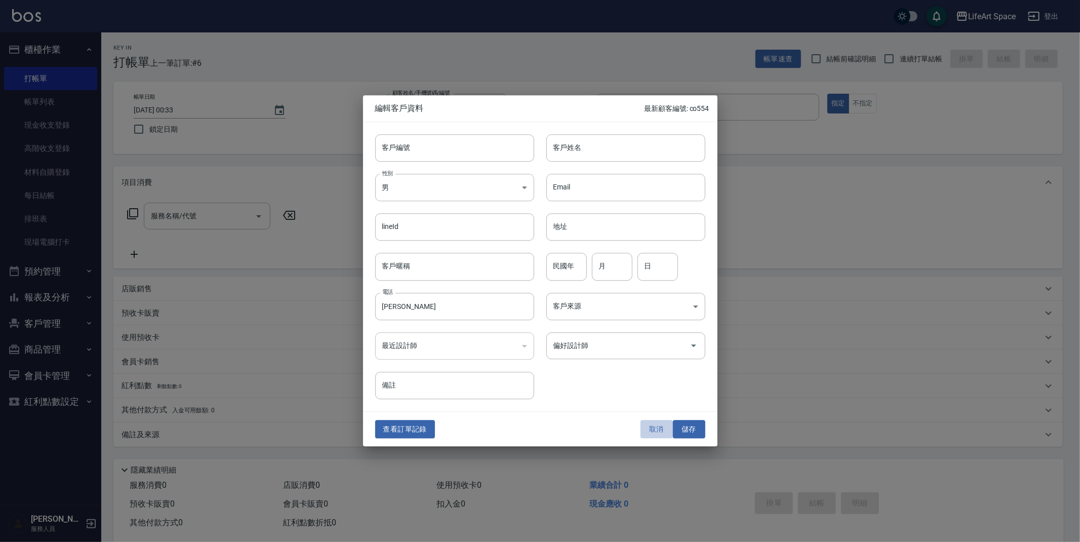
click at [657, 429] on button "取消" at bounding box center [656, 429] width 32 height 19
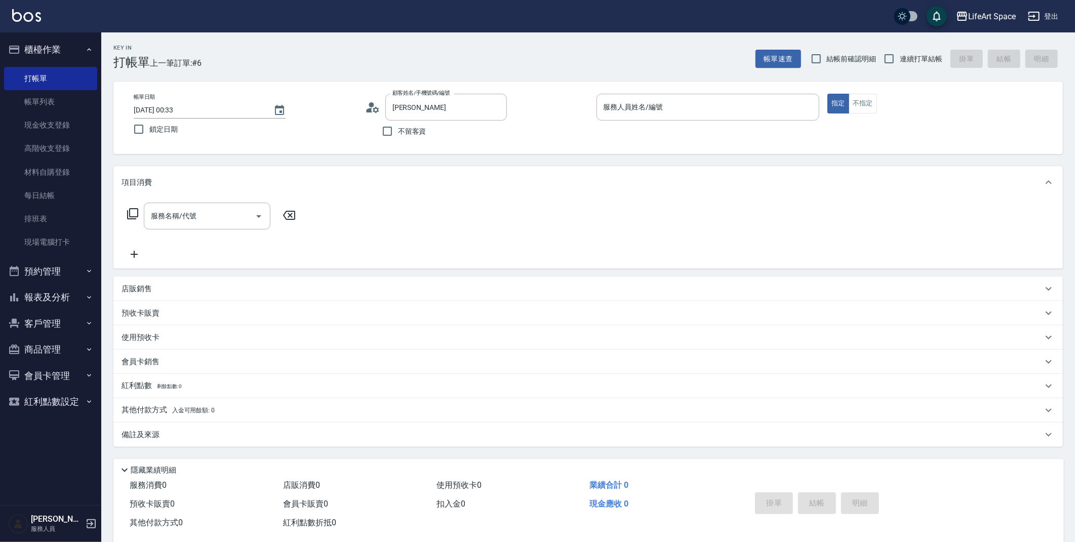
click at [382, 108] on div "顧客姓名/手機號碼/編號 [PERSON_NAME] 顧客姓名/手機號碼/編號" at bounding box center [476, 107] width 223 height 27
click at [372, 107] on icon at bounding box center [372, 107] width 15 height 15
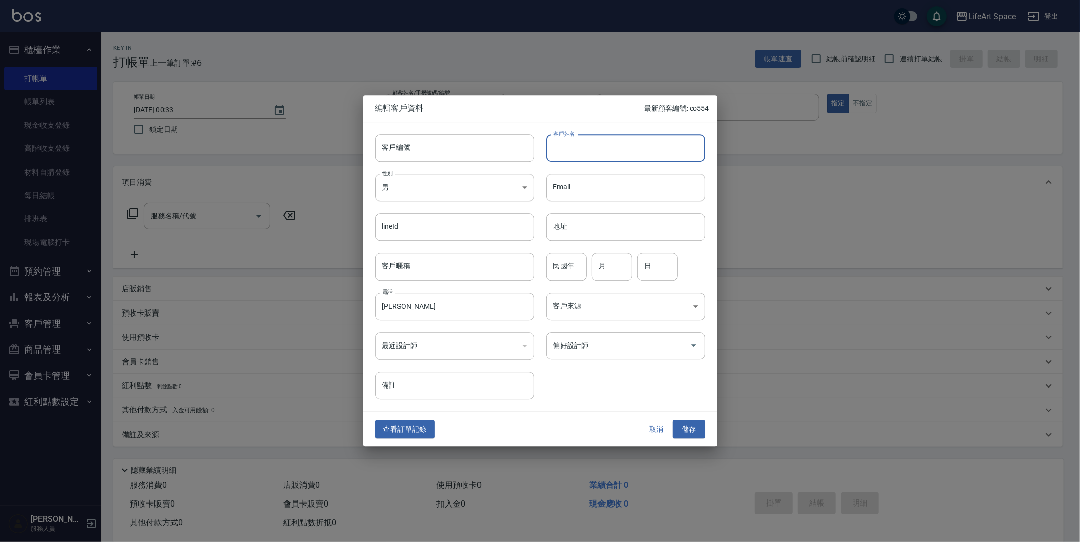
click at [623, 155] on input "客戶姓名" at bounding box center [625, 147] width 159 height 27
drag, startPoint x: 422, startPoint y: 306, endPoint x: 381, endPoint y: 313, distance: 41.2
click at [381, 311] on input "[PERSON_NAME]" at bounding box center [454, 306] width 159 height 27
type input "[PERSON_NAME]"
click at [591, 142] on input "客戶姓名" at bounding box center [625, 147] width 159 height 27
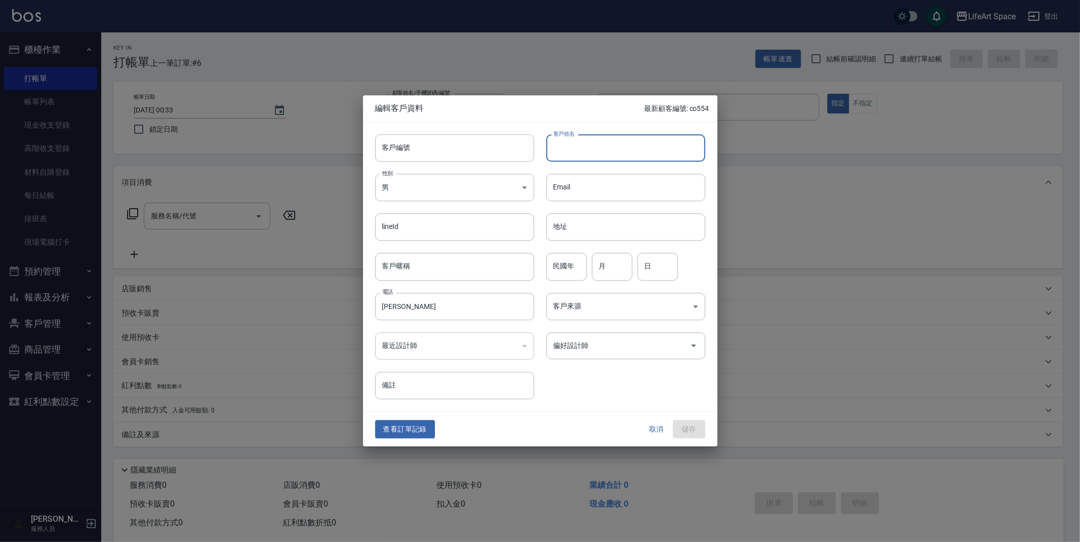
paste input "[PERSON_NAME]"
type input "[PERSON_NAME]"
drag, startPoint x: 432, startPoint y: 302, endPoint x: 379, endPoint y: 304, distance: 53.7
click at [379, 304] on input "[PERSON_NAME]" at bounding box center [454, 306] width 159 height 27
click at [394, 312] on input "[PERSON_NAME]" at bounding box center [454, 306] width 159 height 27
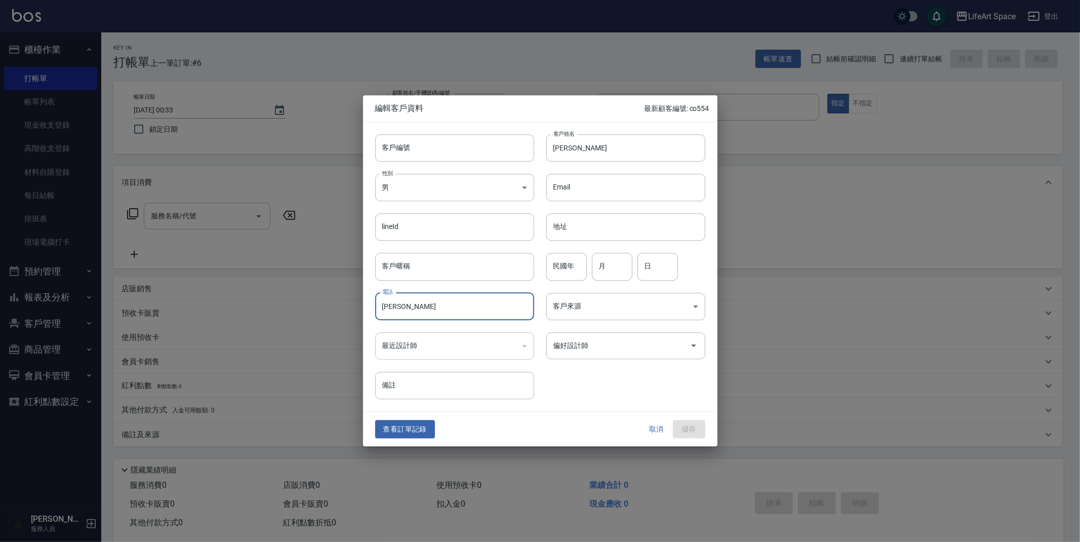
click at [399, 307] on input "[PERSON_NAME]" at bounding box center [454, 306] width 159 height 27
type input "[PERSON_NAME]"
click at [376, 312] on input "[PERSON_NAME]" at bounding box center [454, 306] width 159 height 27
click at [667, 436] on button "取消" at bounding box center [656, 429] width 32 height 19
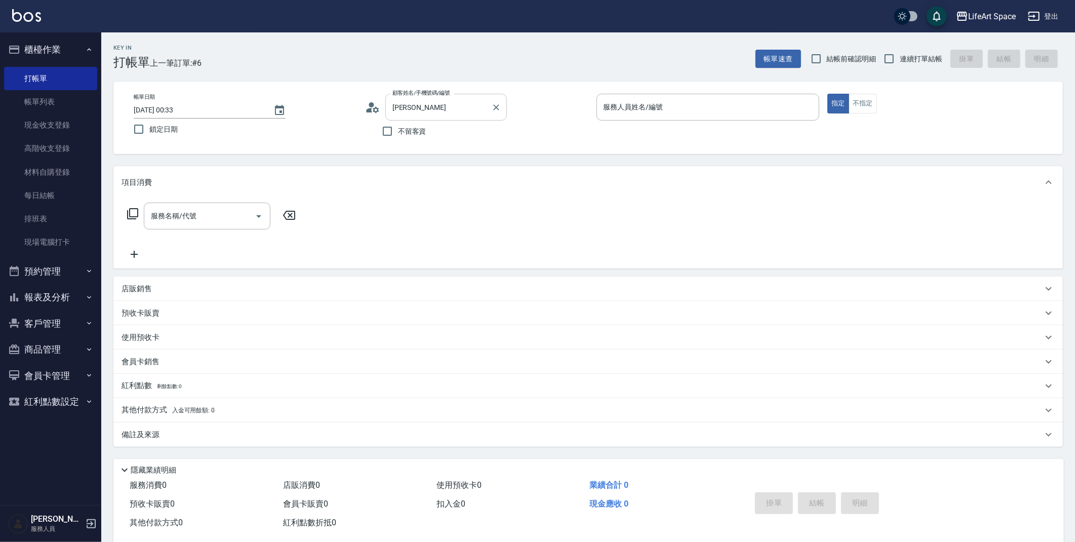
click at [419, 108] on input "[PERSON_NAME]" at bounding box center [438, 107] width 97 height 18
type input "孫"
click at [374, 110] on icon at bounding box center [372, 107] width 14 height 10
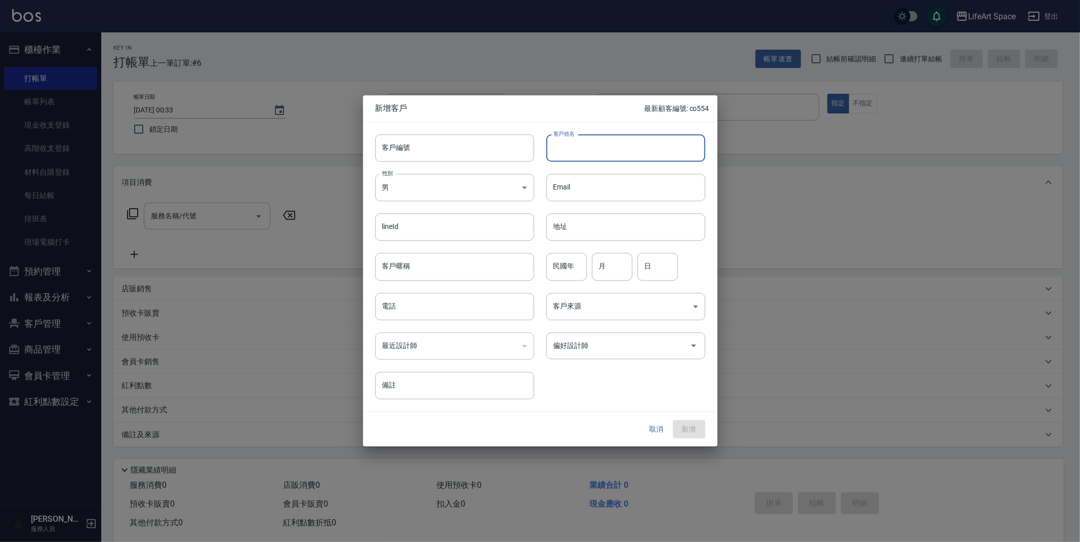
click at [586, 148] on input "客戶姓名" at bounding box center [625, 147] width 159 height 27
type input "[PERSON_NAME]"
click at [604, 347] on input "偏好設計師" at bounding box center [618, 346] width 135 height 18
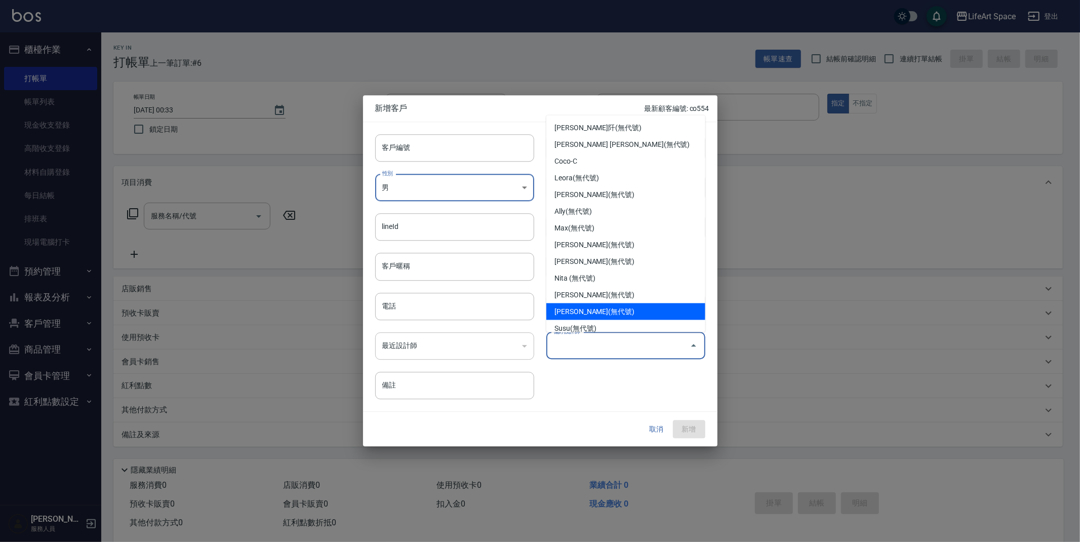
scroll to position [175, 0]
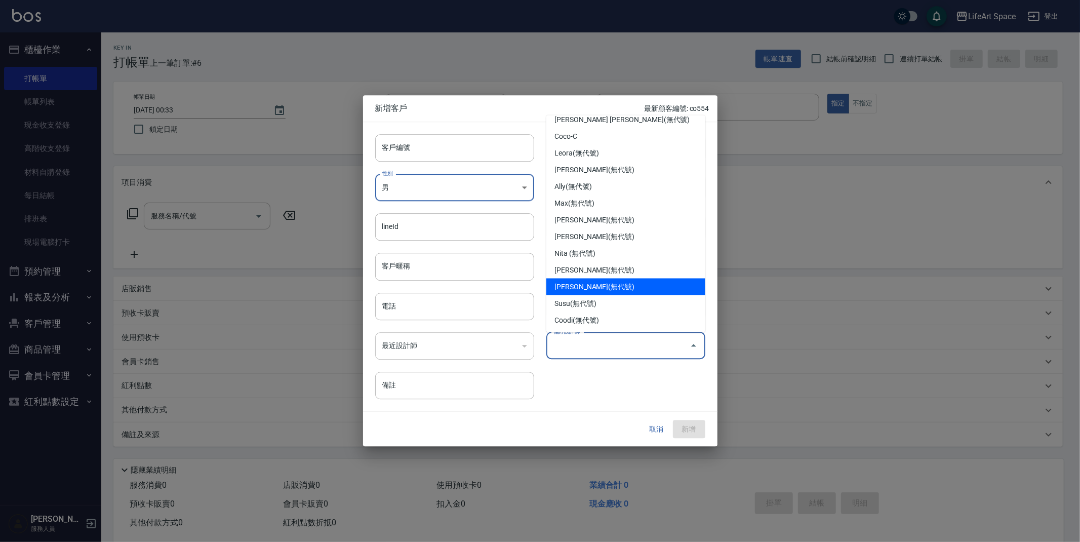
click at [599, 288] on li "[PERSON_NAME](無代號)" at bounding box center [625, 286] width 159 height 17
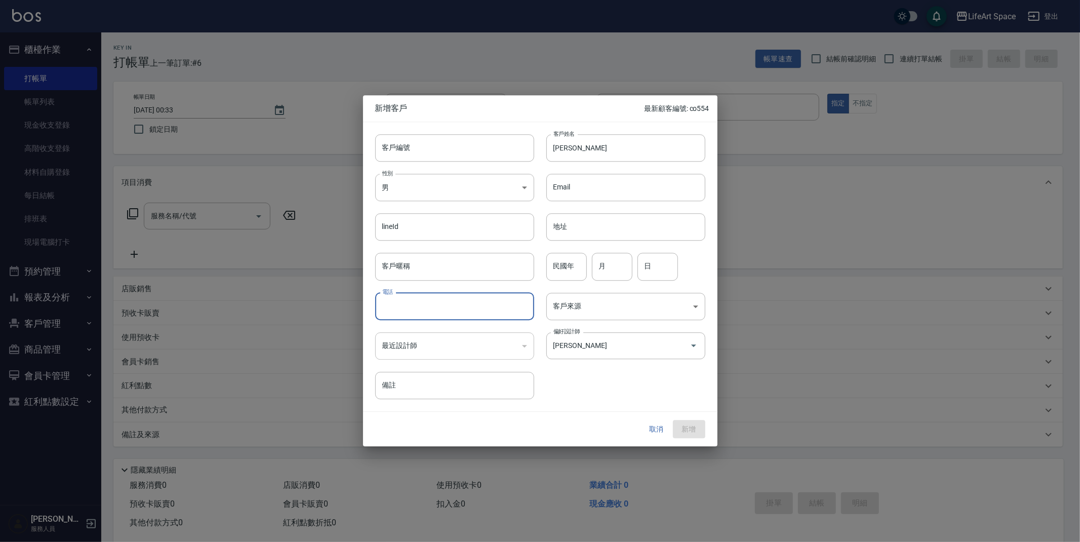
click at [462, 310] on input "電話" at bounding box center [454, 306] width 159 height 27
click at [624, 357] on div "[PERSON_NAME] 偏好設計師" at bounding box center [625, 345] width 159 height 27
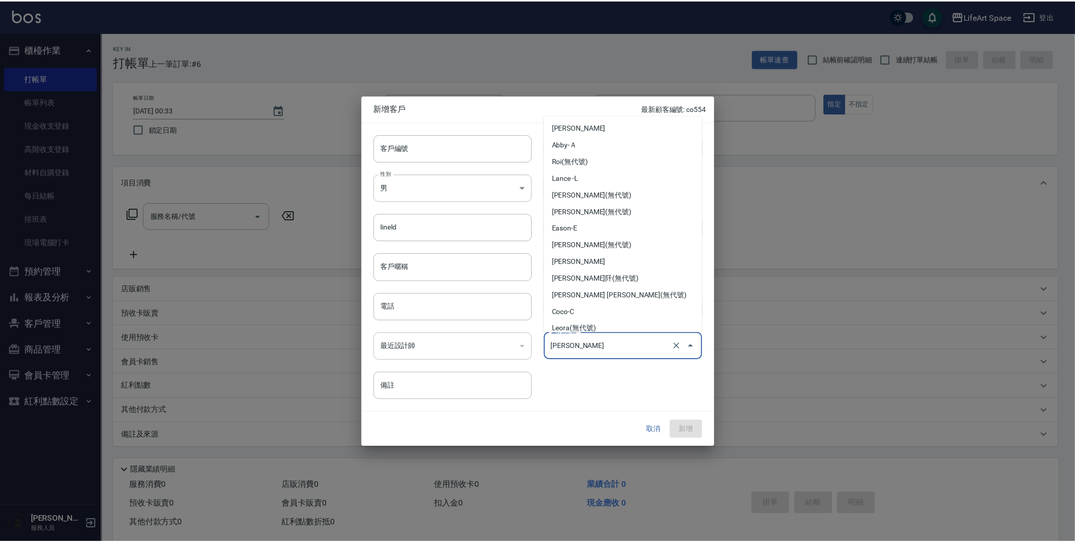
scroll to position [137, 0]
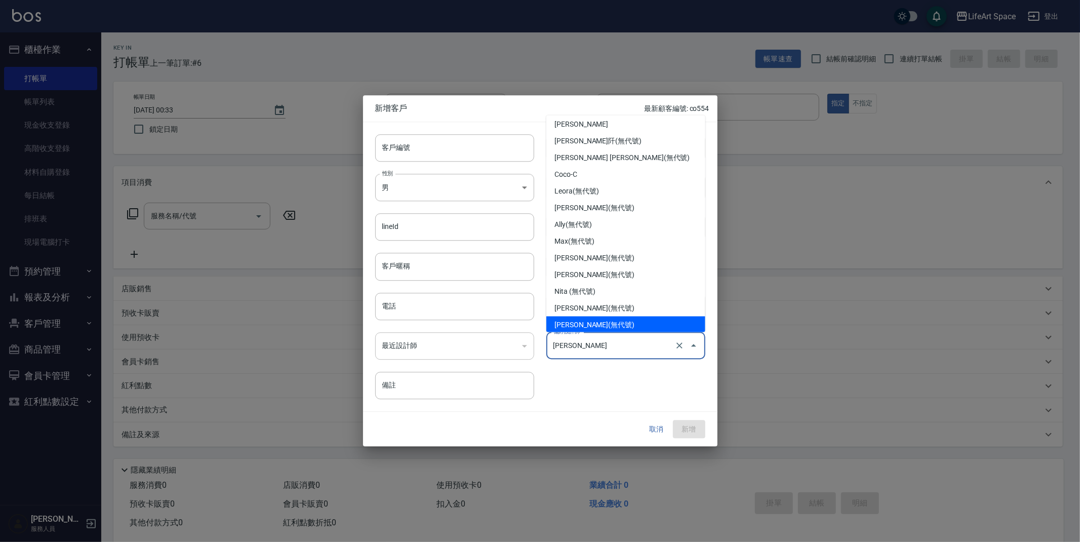
click at [591, 358] on div "[PERSON_NAME] 偏好設計師" at bounding box center [625, 345] width 159 height 27
type input "[PERSON_NAME]"
click at [582, 392] on div "客戶編號 客戶編號 客戶姓名 [PERSON_NAME] 客戶姓名 性別 男 [DEMOGRAPHIC_DATA] 性別 Email Email lineId…" at bounding box center [534, 260] width 342 height 277
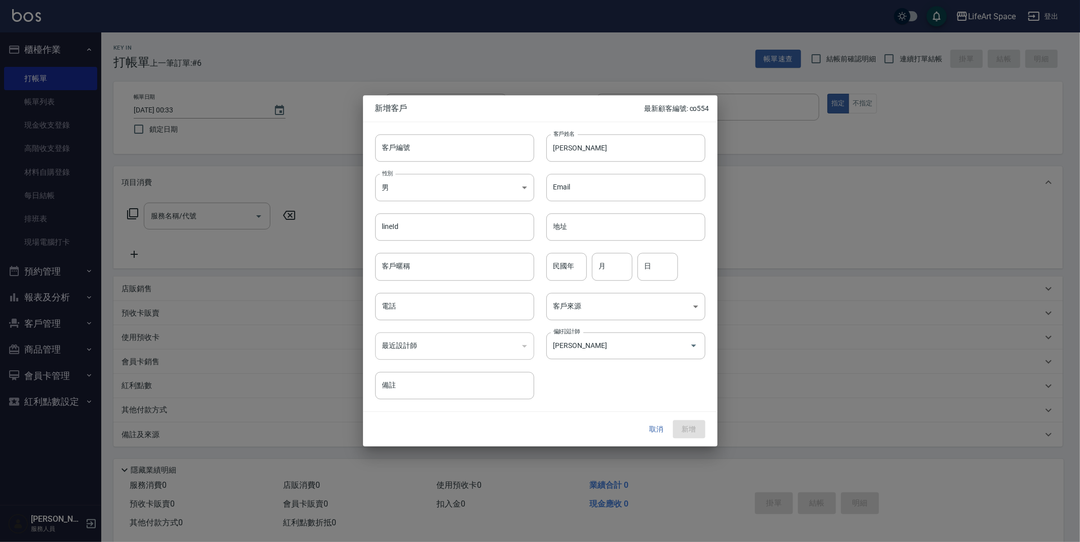
click at [459, 343] on div "​" at bounding box center [454, 345] width 159 height 27
click at [462, 298] on input "電話" at bounding box center [454, 306] width 159 height 27
click at [654, 427] on button "取消" at bounding box center [656, 429] width 32 height 19
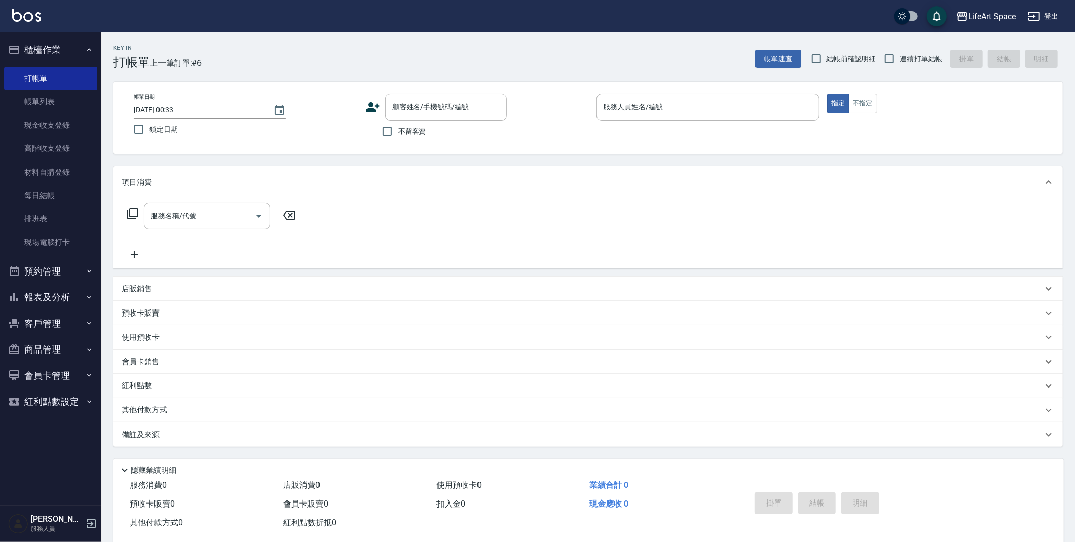
click at [363, 107] on div "帳單日期 [DATE] 00:33 鎖定日期 顧客姓名/手機號碼/編號 顧客姓名/手機號碼/編號 不留客資 服務人員姓名/編號 服務人員姓名/編號 指定 不指定" at bounding box center [588, 118] width 925 height 48
click at [368, 107] on icon at bounding box center [372, 107] width 15 height 15
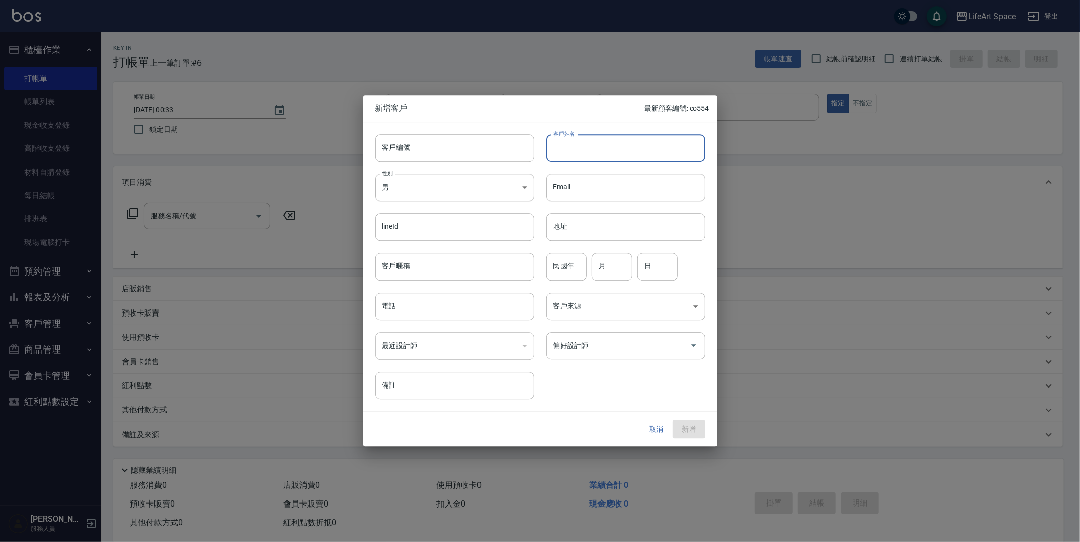
click at [589, 153] on input "客戶姓名" at bounding box center [625, 147] width 159 height 27
click at [652, 430] on button "取消" at bounding box center [656, 429] width 32 height 19
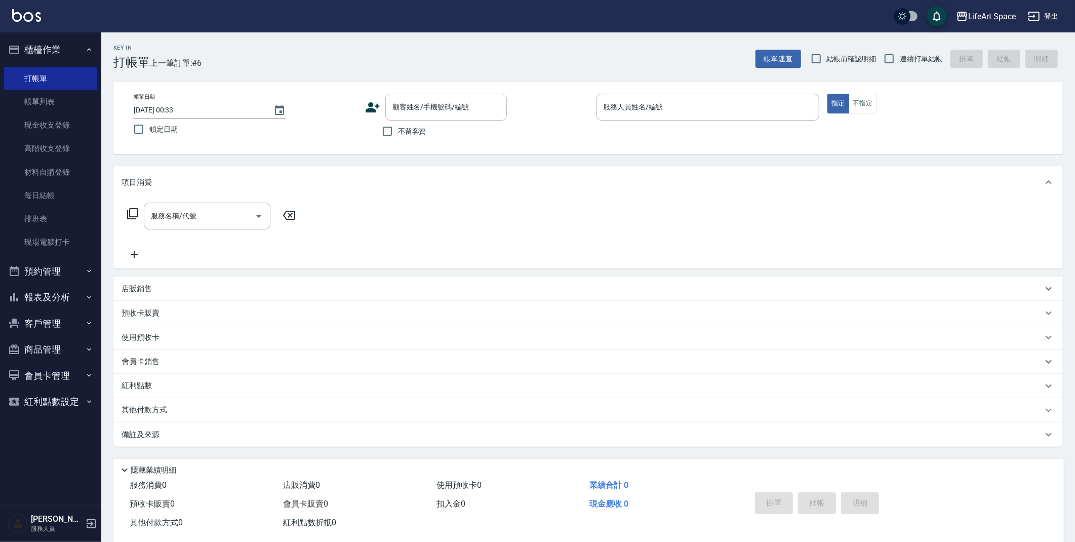
click at [382, 105] on div "顧客姓名/手機號碼/編號 顧客姓名/手機號碼/編號" at bounding box center [476, 107] width 223 height 27
click at [377, 107] on icon at bounding box center [372, 107] width 14 height 10
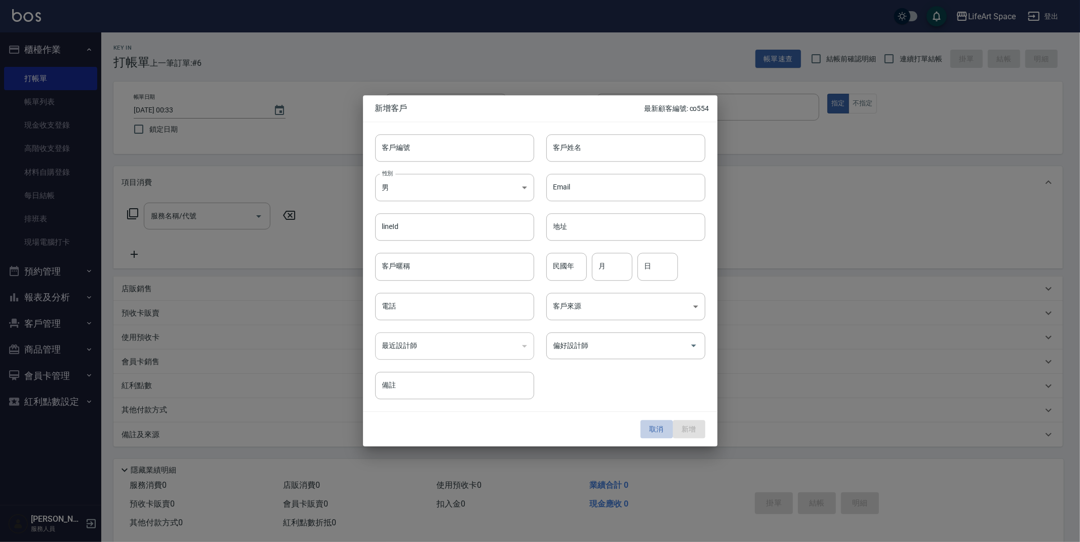
click at [661, 431] on button "取消" at bounding box center [656, 429] width 32 height 19
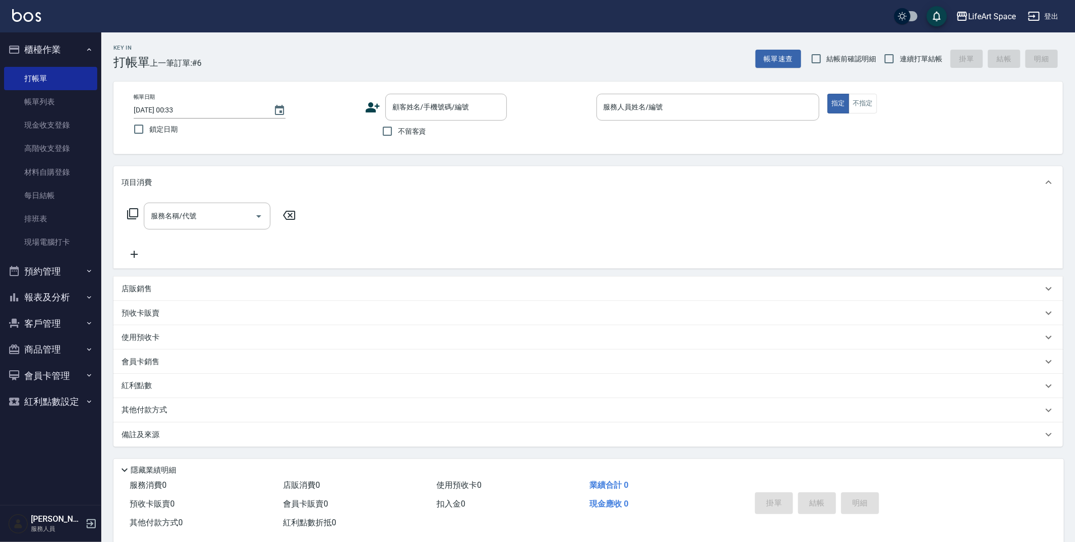
click at [374, 103] on icon at bounding box center [372, 107] width 15 height 15
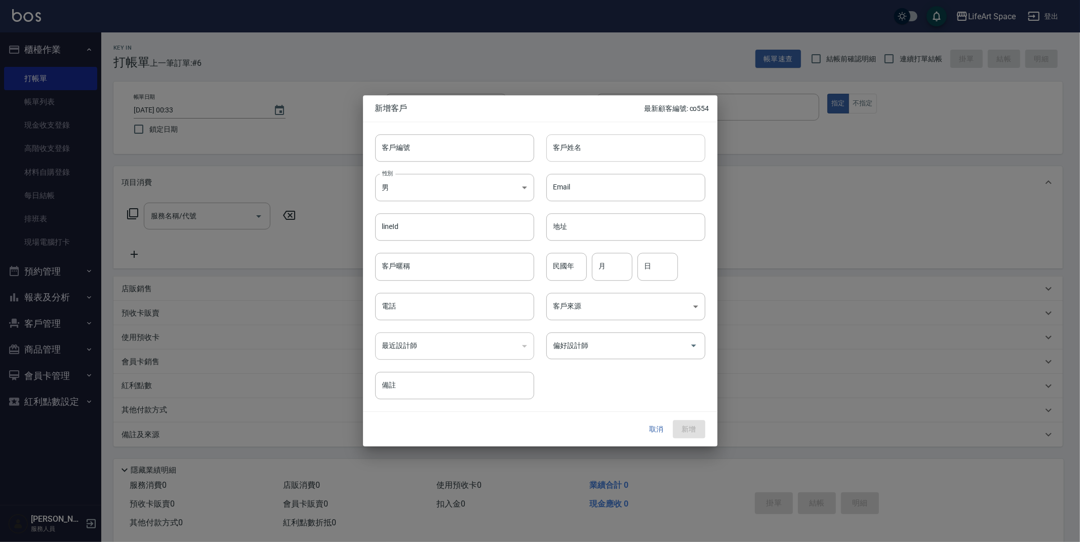
click at [593, 152] on input "客戶姓名" at bounding box center [625, 147] width 159 height 27
type input "n"
type input "[PERSON_NAME]"
click at [419, 315] on input "電話" at bounding box center [454, 306] width 159 height 27
type input "0987678988"
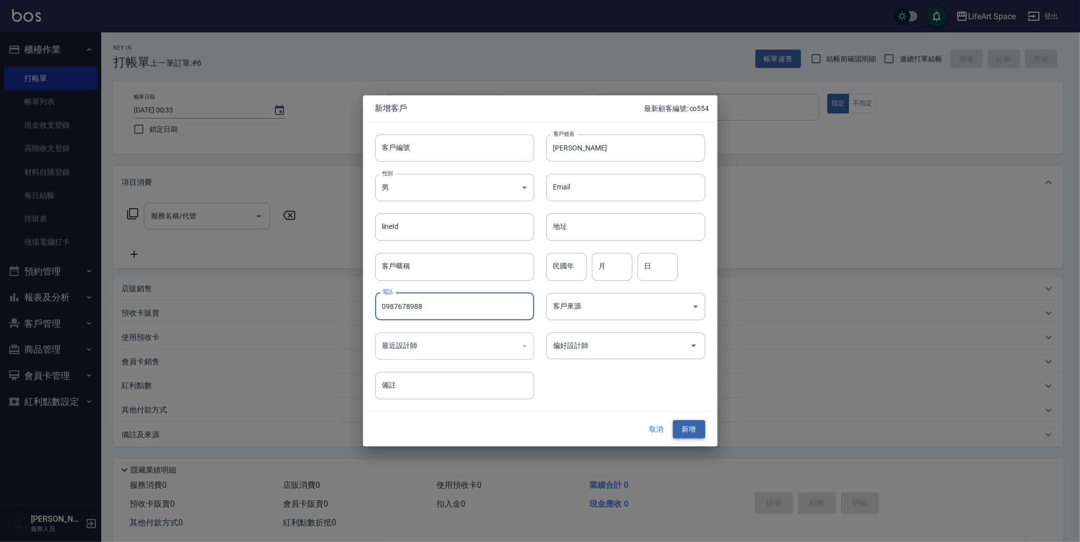
click at [689, 421] on button "新增" at bounding box center [689, 429] width 32 height 19
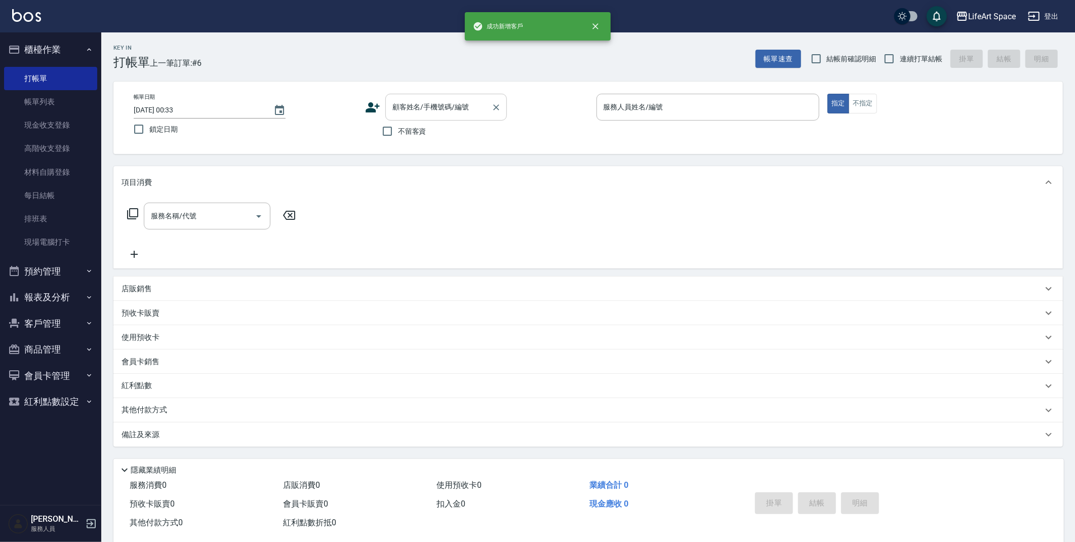
click at [463, 107] on input "顧客姓名/手機號碼/編號" at bounding box center [438, 107] width 97 height 18
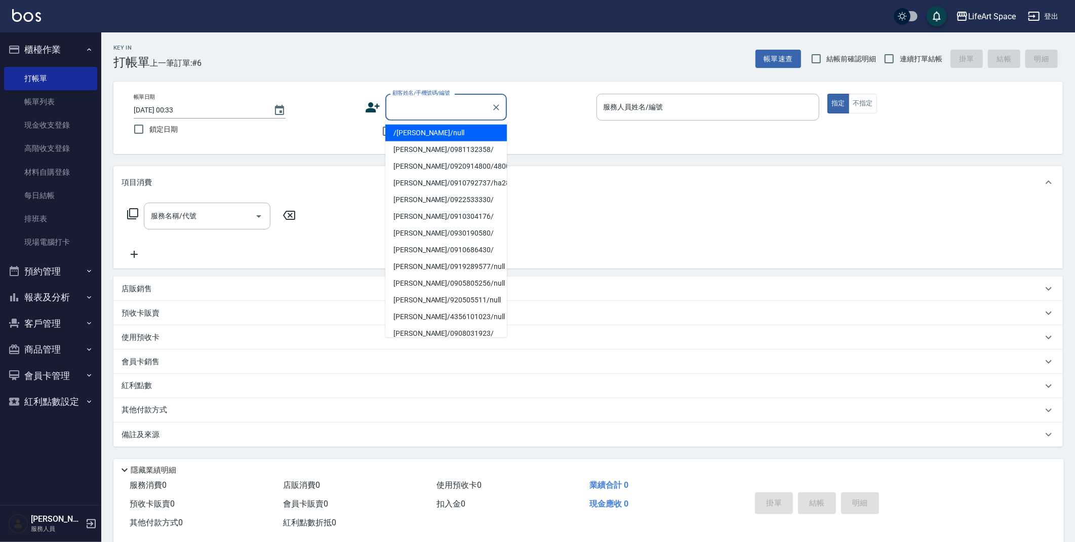
click at [446, 138] on li "/[PERSON_NAME]/null" at bounding box center [445, 133] width 121 height 17
type input "/[PERSON_NAME]/null"
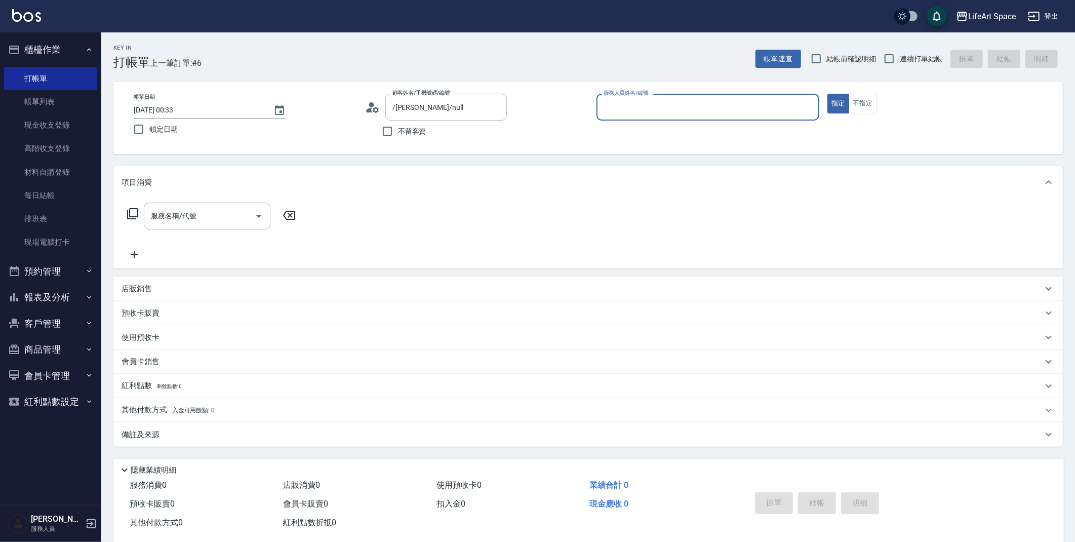
click at [659, 116] on div "服務人員姓名/編號" at bounding box center [707, 107] width 223 height 27
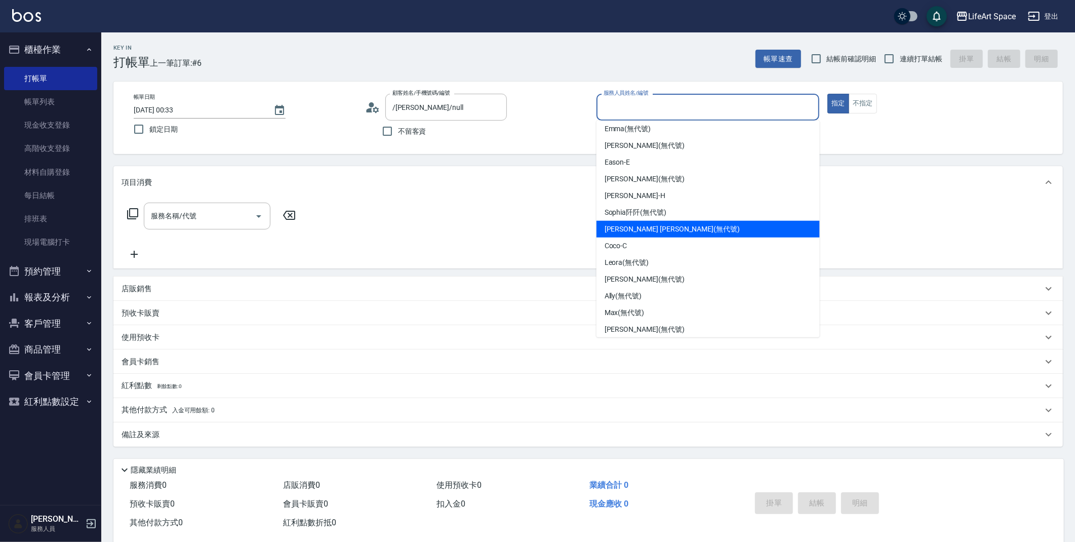
scroll to position [175, 0]
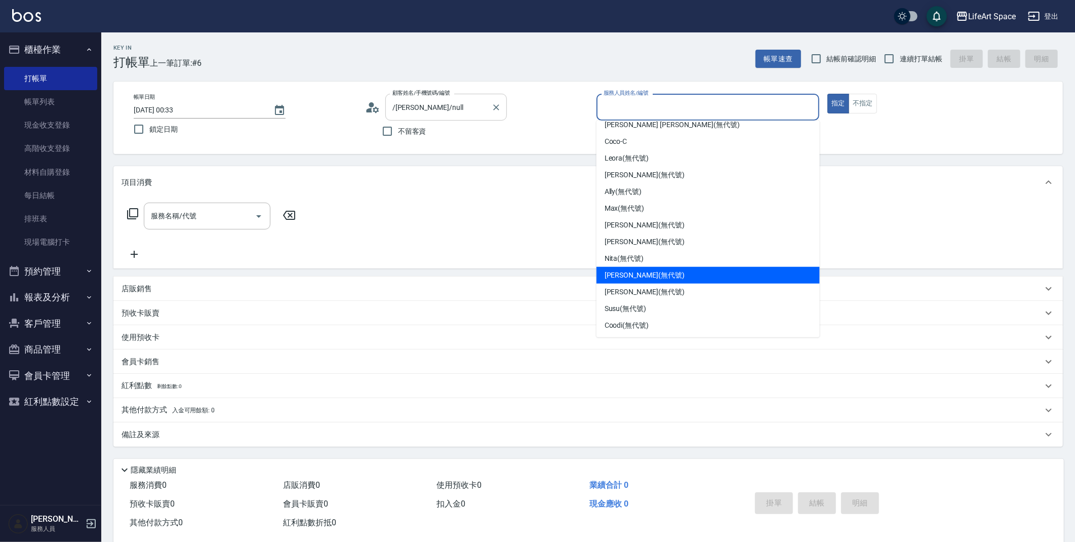
click at [471, 100] on input "/[PERSON_NAME]/null" at bounding box center [438, 107] width 97 height 18
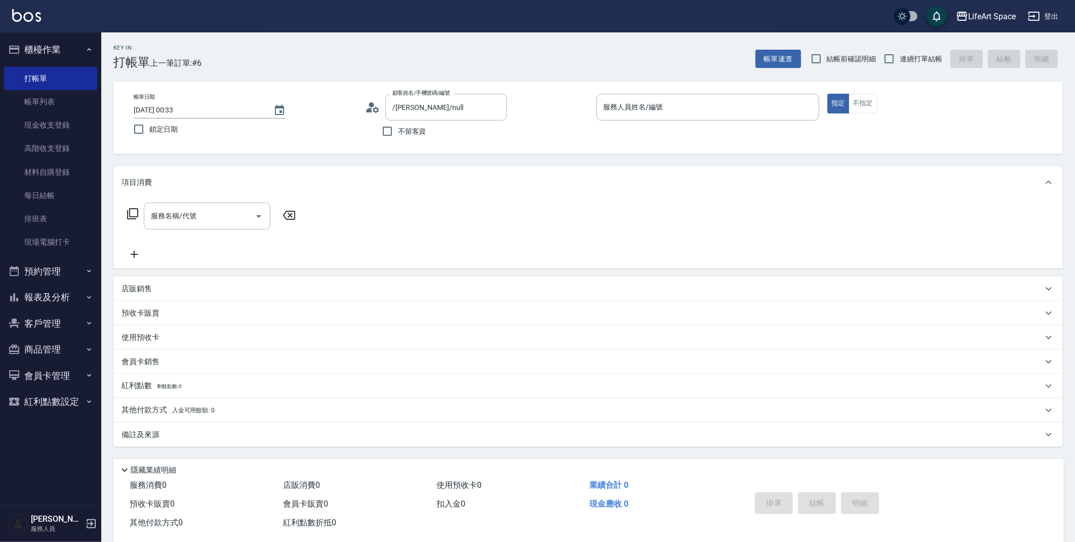
click at [377, 110] on icon at bounding box center [376, 109] width 6 height 6
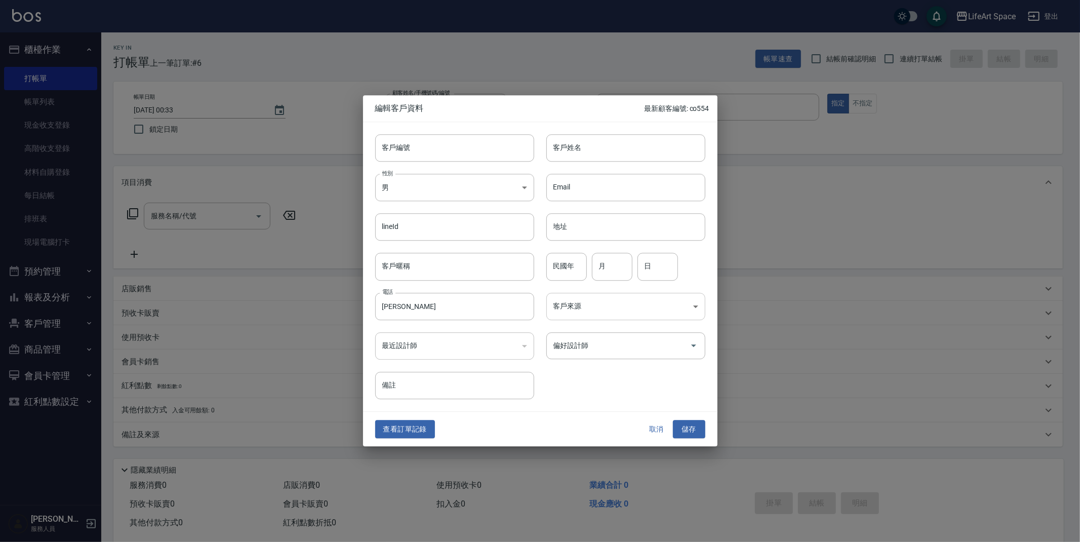
click at [656, 307] on body "LifeArt Space 登出 櫃檯作業 打帳單 帳單列表 現金收支登錄 高階收支登錄 材料自購登錄 每日結帳 排班表 現場電腦打卡 預約管理 預約管理 單…" at bounding box center [540, 278] width 1080 height 556
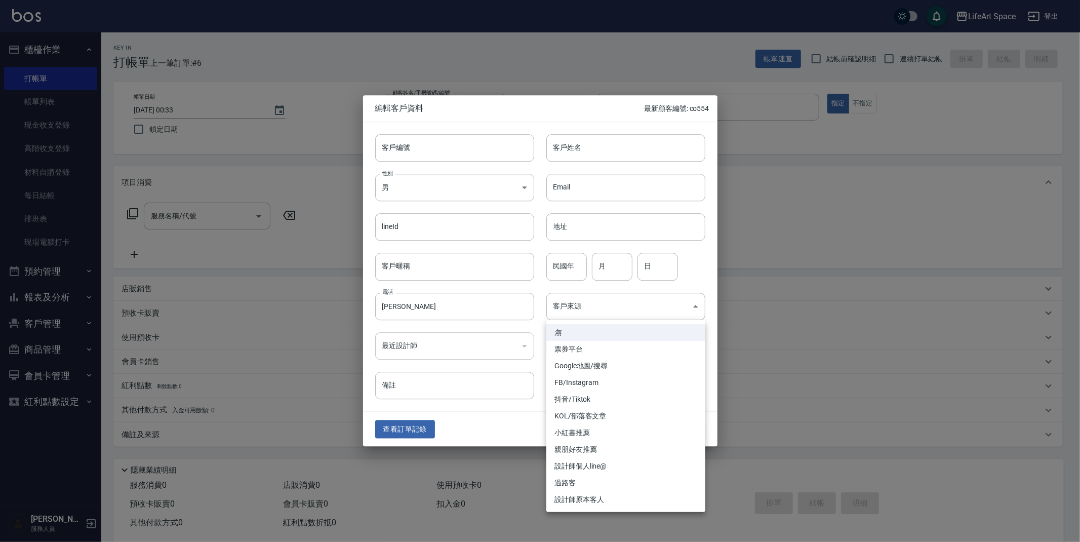
click at [759, 306] on div at bounding box center [540, 271] width 1080 height 542
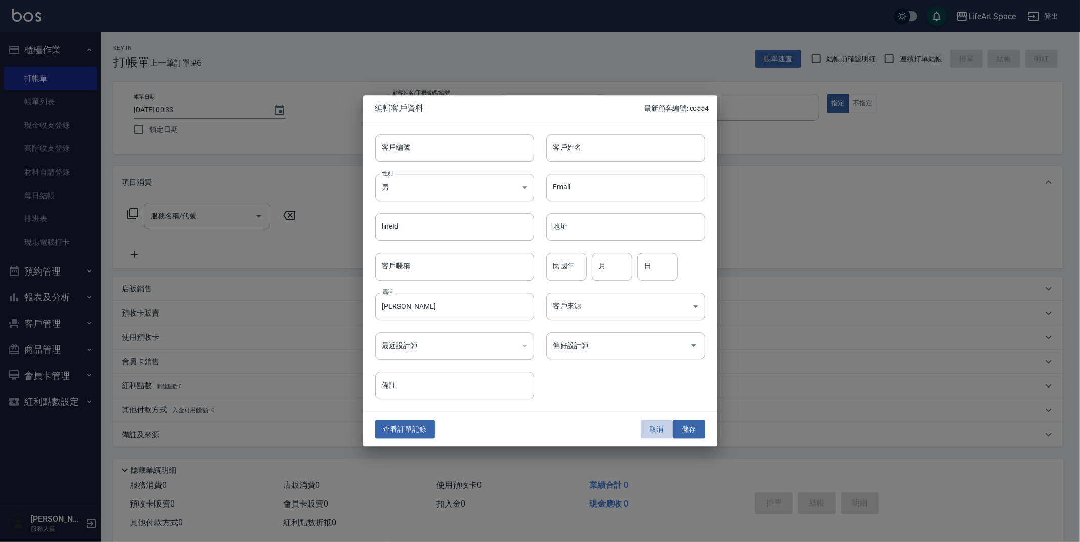
click at [653, 425] on button "取消" at bounding box center [656, 429] width 32 height 19
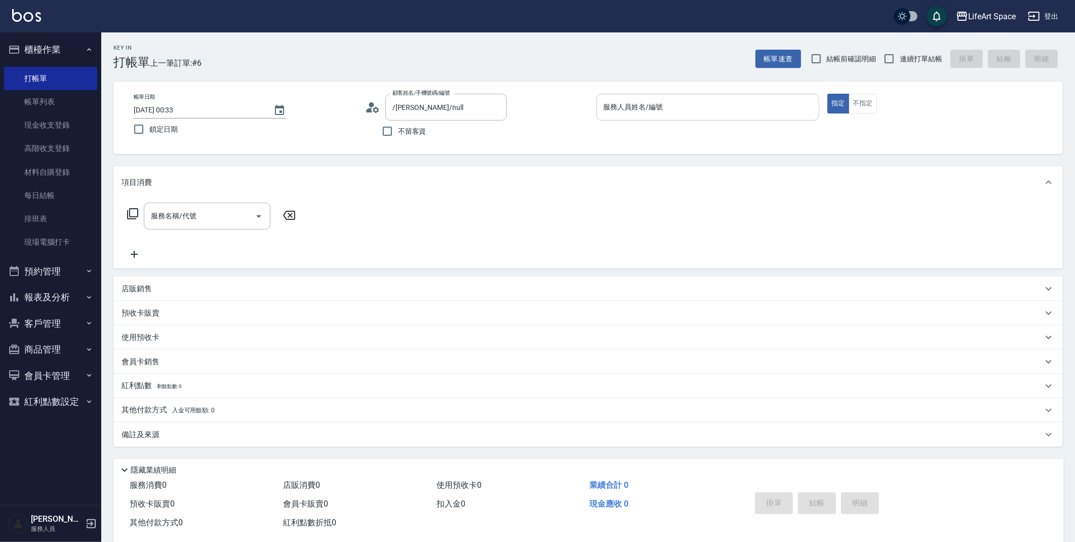
click at [657, 108] on input "服務人員姓名/編號" at bounding box center [708, 107] width 214 height 18
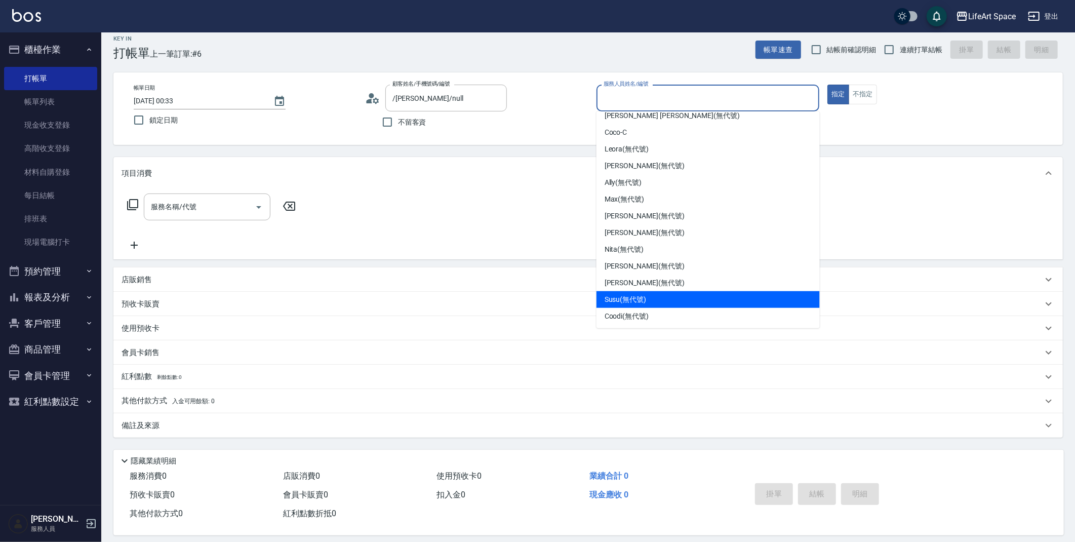
scroll to position [18, 0]
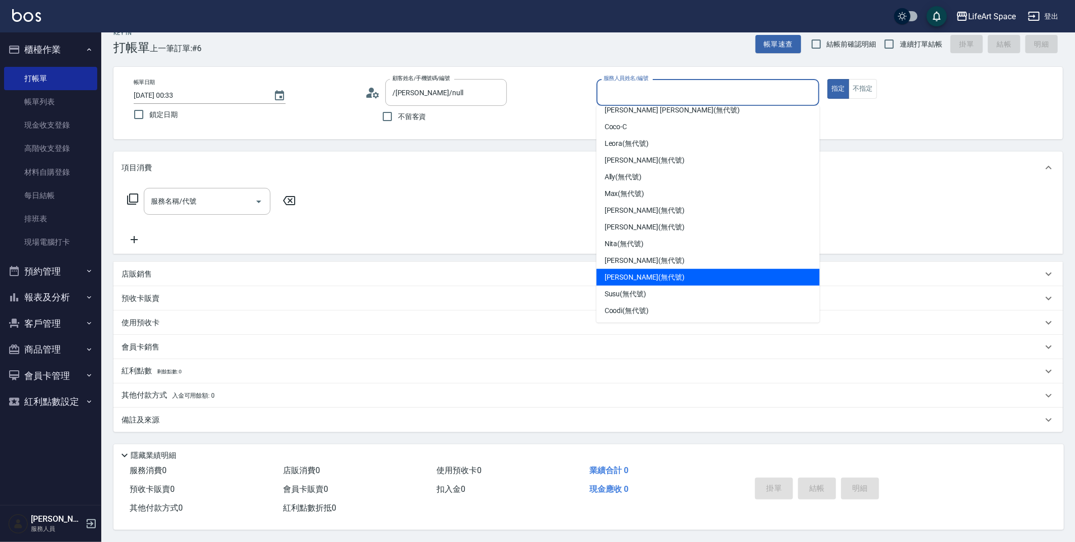
click at [630, 272] on span "[PERSON_NAME] (無代號)" at bounding box center [644, 277] width 80 height 11
type input "[PERSON_NAME](無代號)"
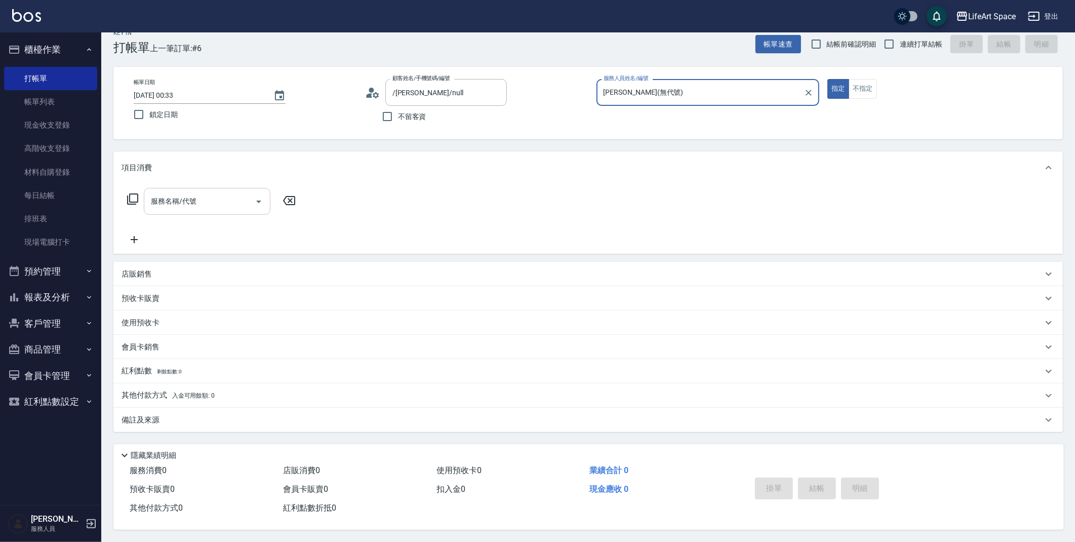
click at [265, 206] on div at bounding box center [258, 201] width 15 height 27
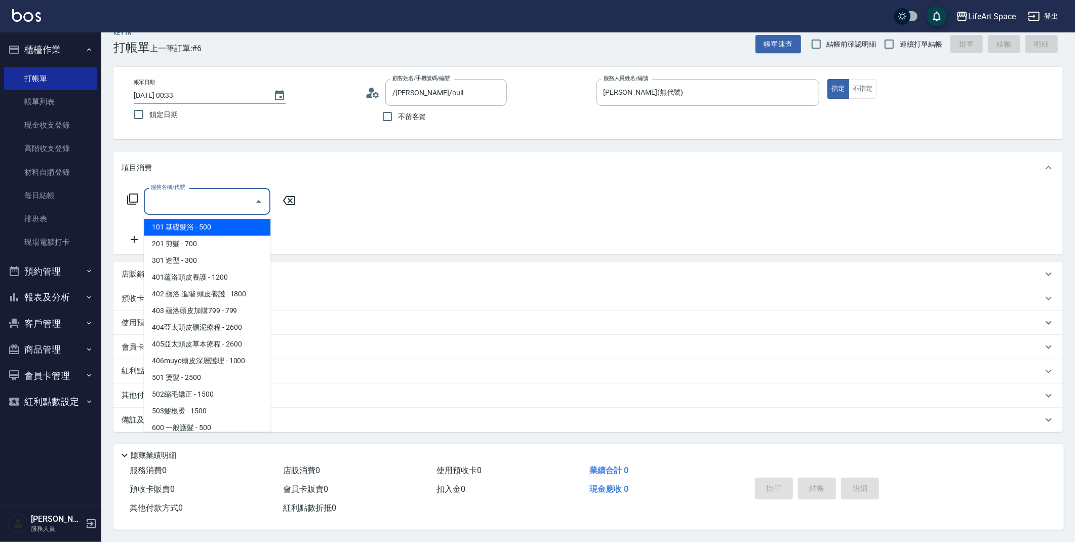
click at [245, 201] on input "服務名稱/代號" at bounding box center [199, 201] width 102 height 18
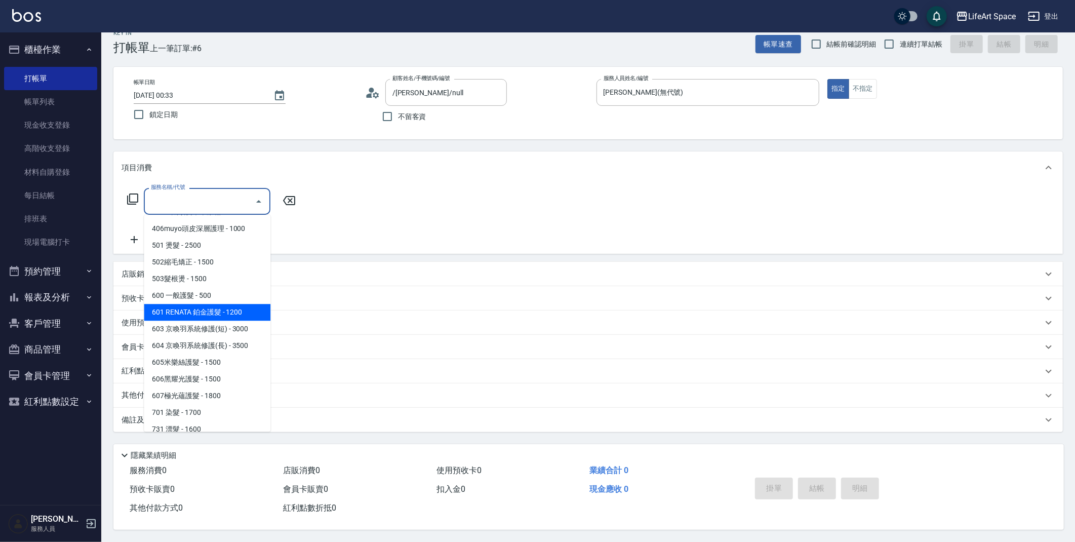
scroll to position [137, 0]
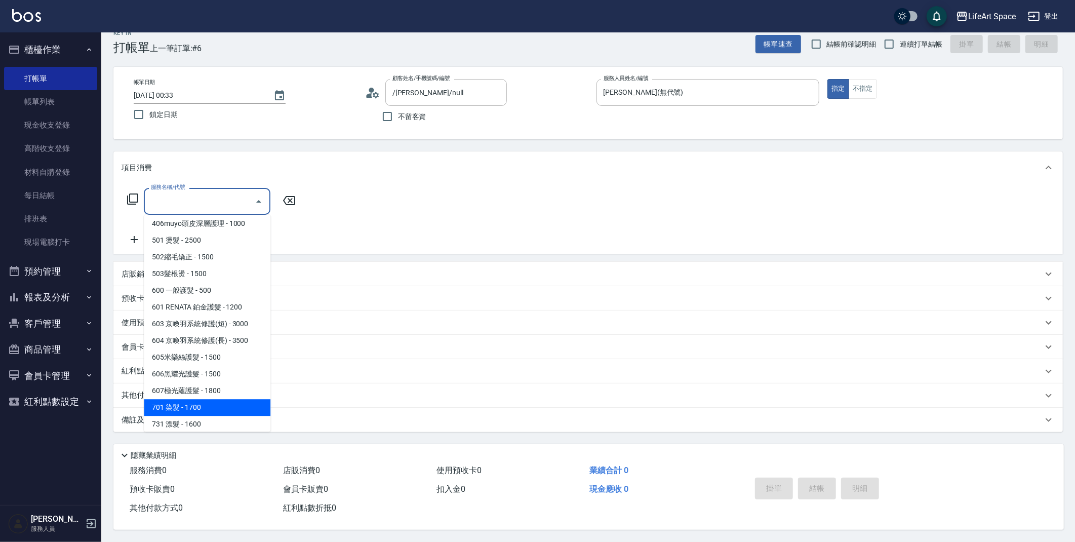
click at [198, 403] on span "701 染髮 - 1700" at bounding box center [207, 407] width 127 height 17
type input "701 染髮(701)"
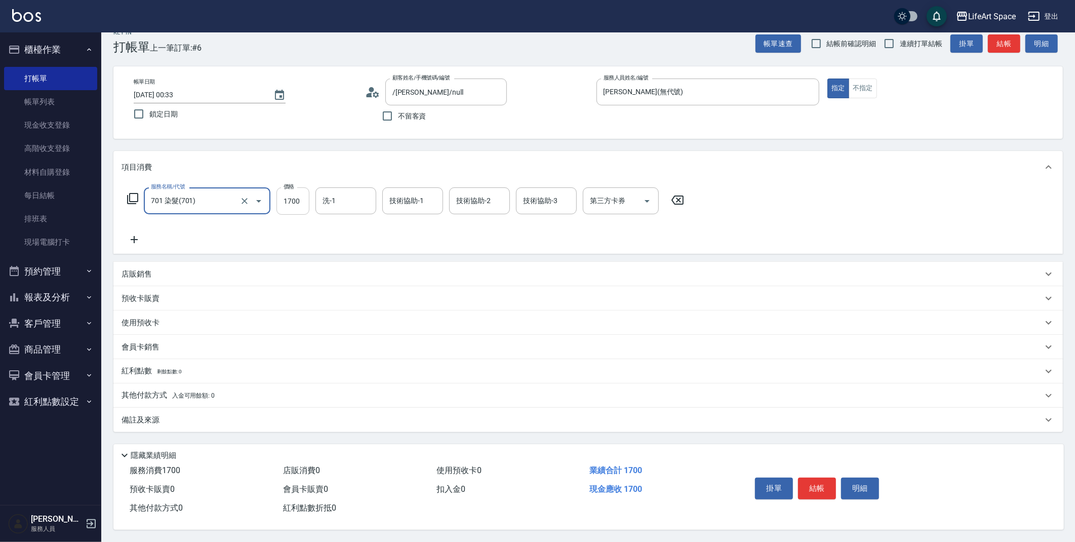
click at [309, 196] on input "1700" at bounding box center [292, 200] width 33 height 27
type input "2500"
click at [814, 478] on button "結帳" at bounding box center [817, 487] width 38 height 21
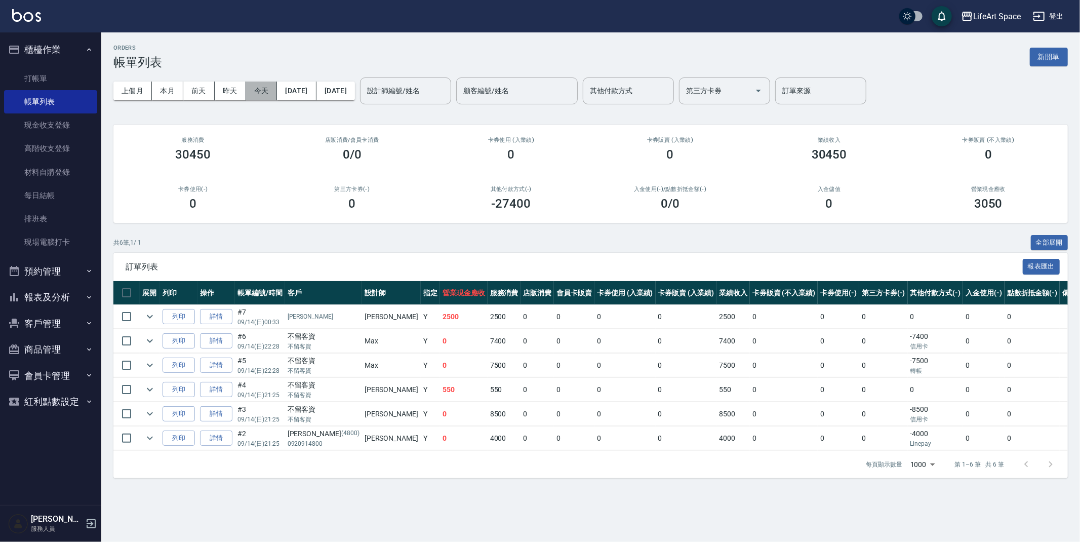
click at [268, 90] on button "今天" at bounding box center [261, 90] width 31 height 19
click at [316, 92] on button "[DATE]" at bounding box center [296, 90] width 39 height 19
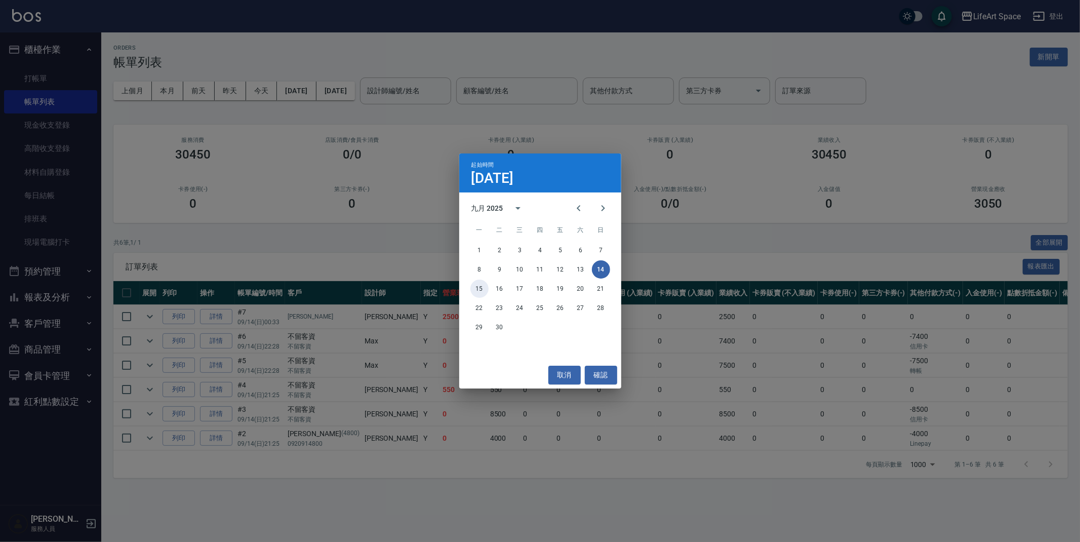
click at [482, 293] on button "15" at bounding box center [479, 288] width 18 height 18
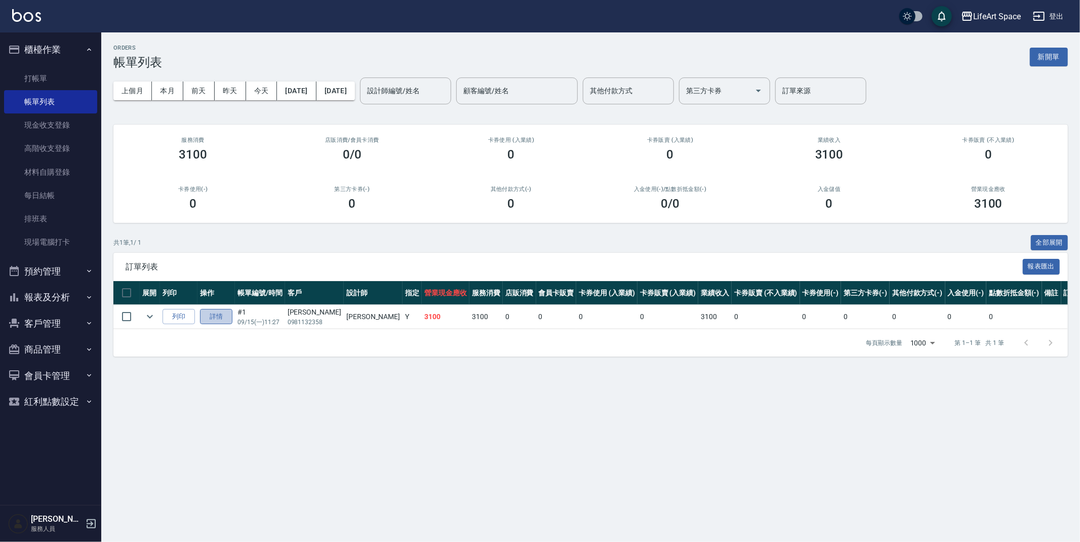
click at [232, 319] on link "詳情" at bounding box center [216, 317] width 32 height 16
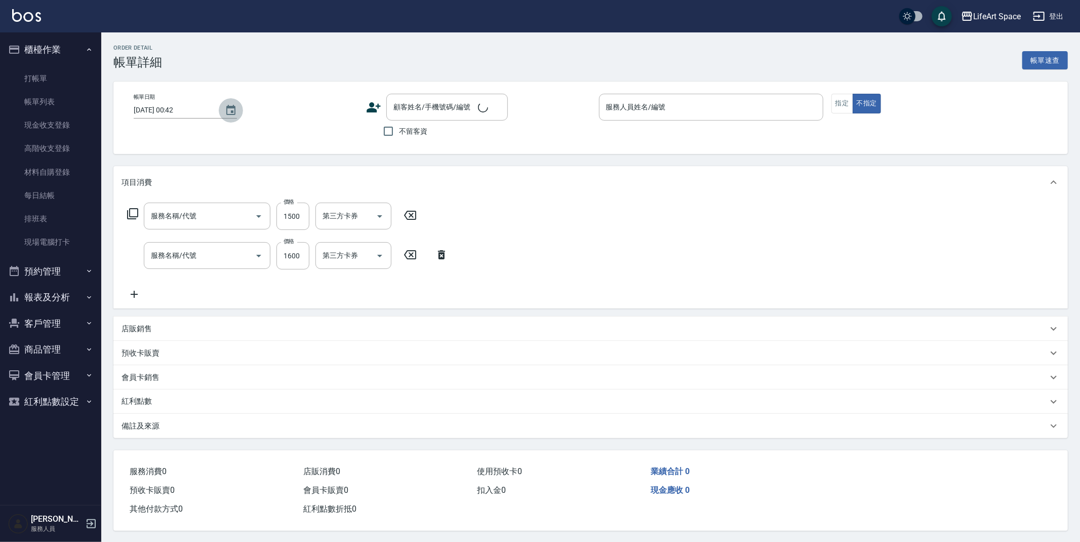
click at [221, 105] on button "Choose date, selected date is 2025-09-14" at bounding box center [231, 110] width 24 height 24
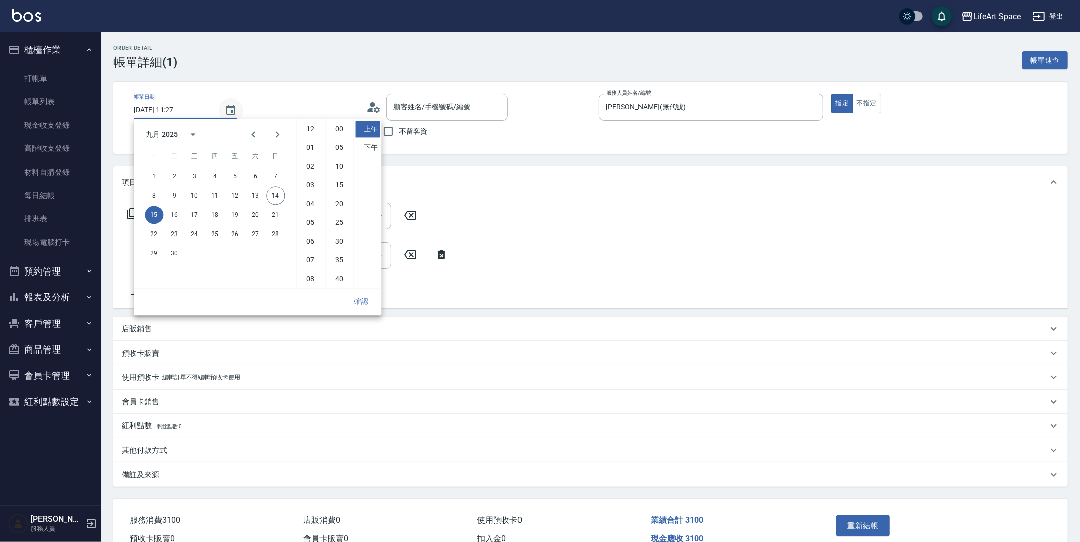
type input "[DATE] 11:27"
type input "[PERSON_NAME](無代號)"
type input "605米樂絲護髮(605)"
type input "502縮毛矯正 (502)"
type input "[PERSON_NAME]/0981132358/"
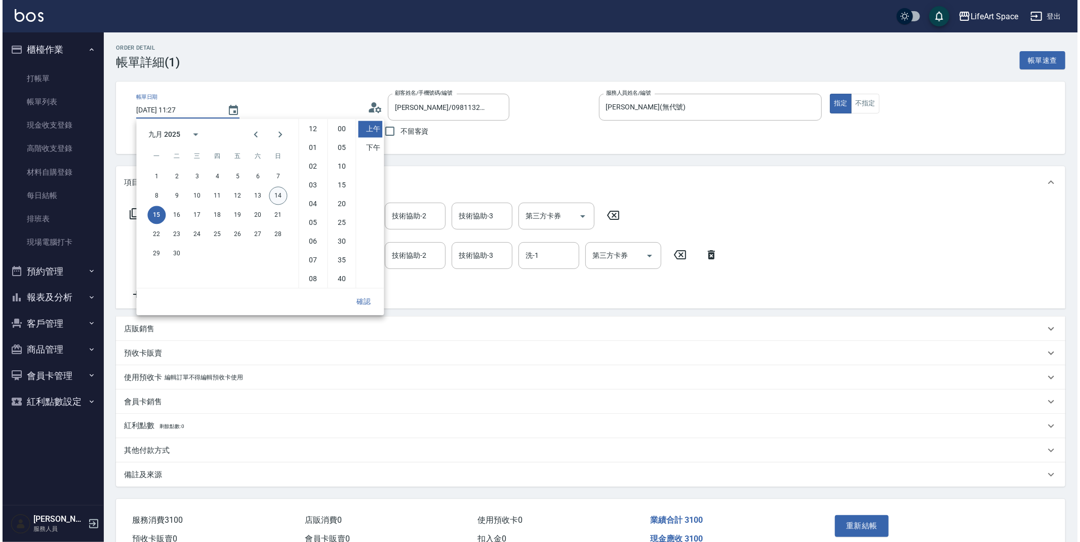
scroll to position [56, 0]
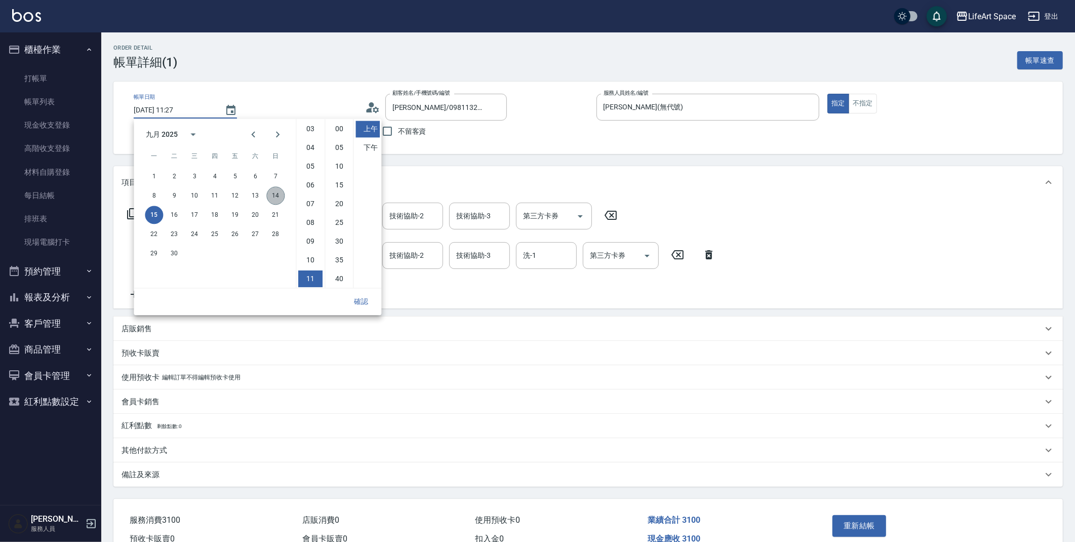
click at [278, 194] on button "14" at bounding box center [275, 195] width 18 height 18
type input "[DATE] 11:27"
click at [364, 300] on button "確認" at bounding box center [361, 301] width 32 height 19
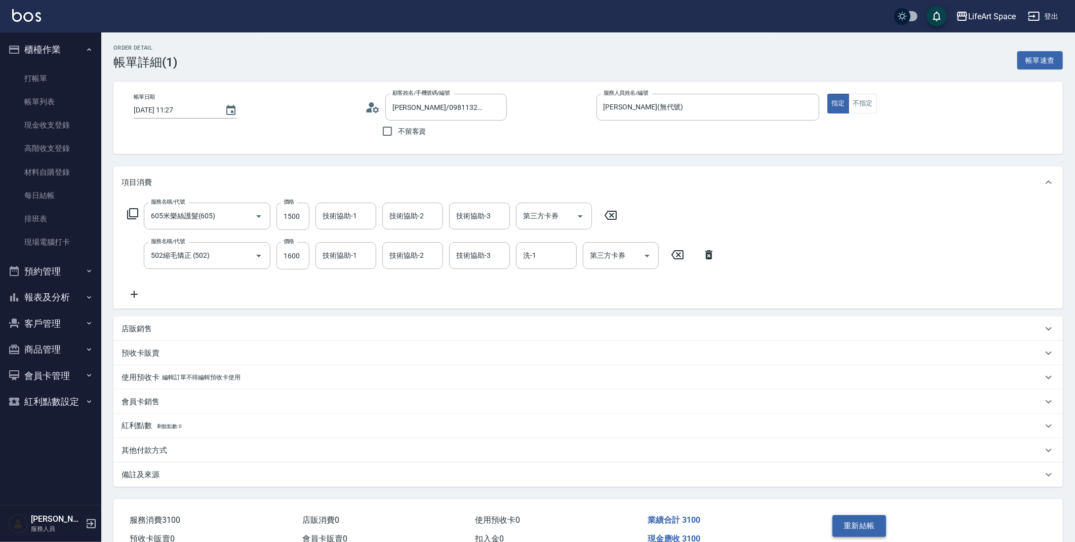
click at [844, 517] on button "重新結帳" at bounding box center [859, 525] width 54 height 21
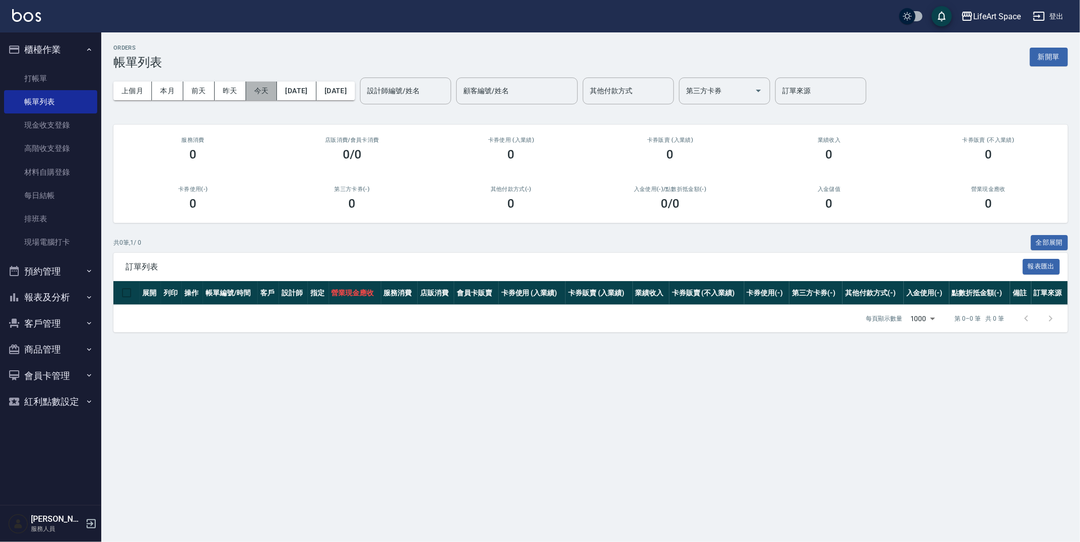
click at [260, 92] on button "今天" at bounding box center [261, 90] width 31 height 19
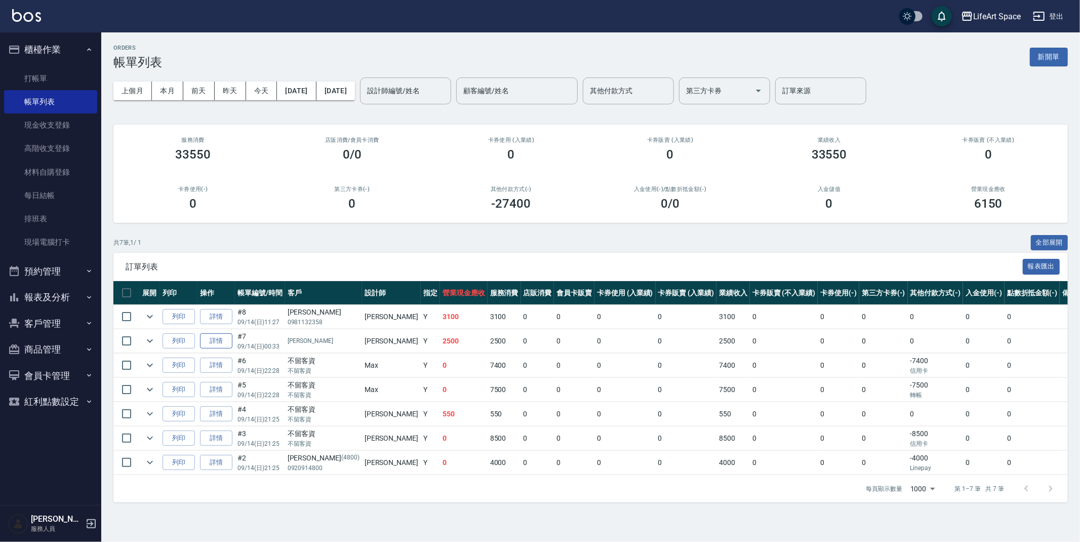
click at [224, 344] on link "詳情" at bounding box center [216, 341] width 32 height 16
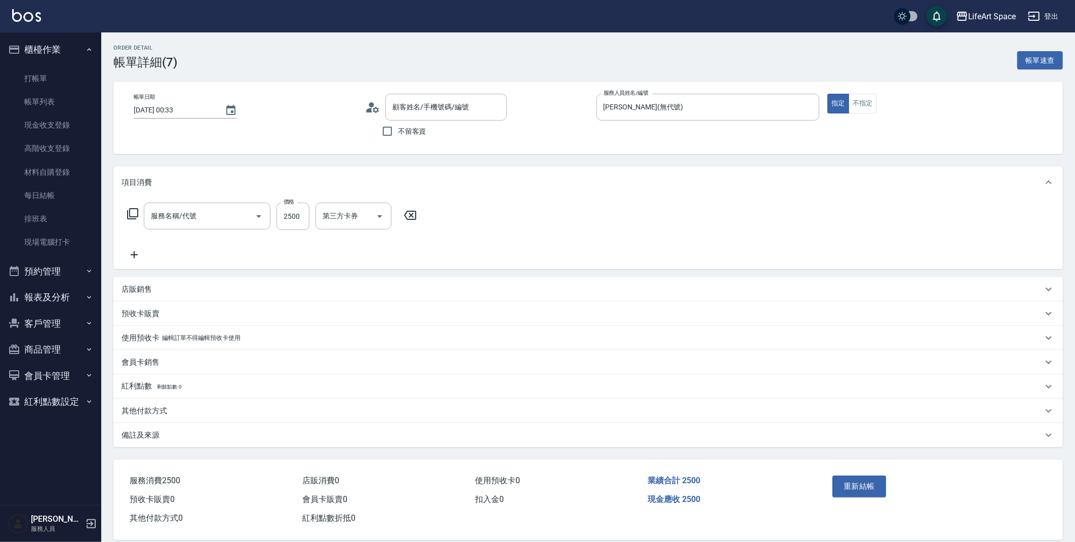
type input "[DATE] 00:33"
type input "[PERSON_NAME](無代號)"
type input "701 染髮(701)"
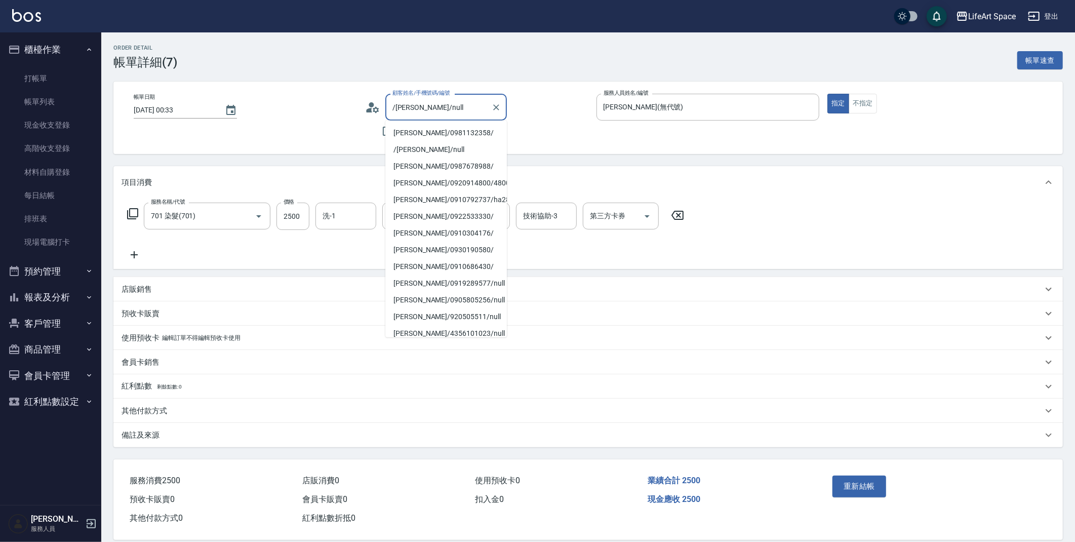
click at [415, 111] on input "/[PERSON_NAME]/null" at bounding box center [438, 107] width 97 height 18
click at [434, 165] on li "[PERSON_NAME]/0987678988/" at bounding box center [445, 166] width 121 height 17
type input "[PERSON_NAME]/0987678988/"
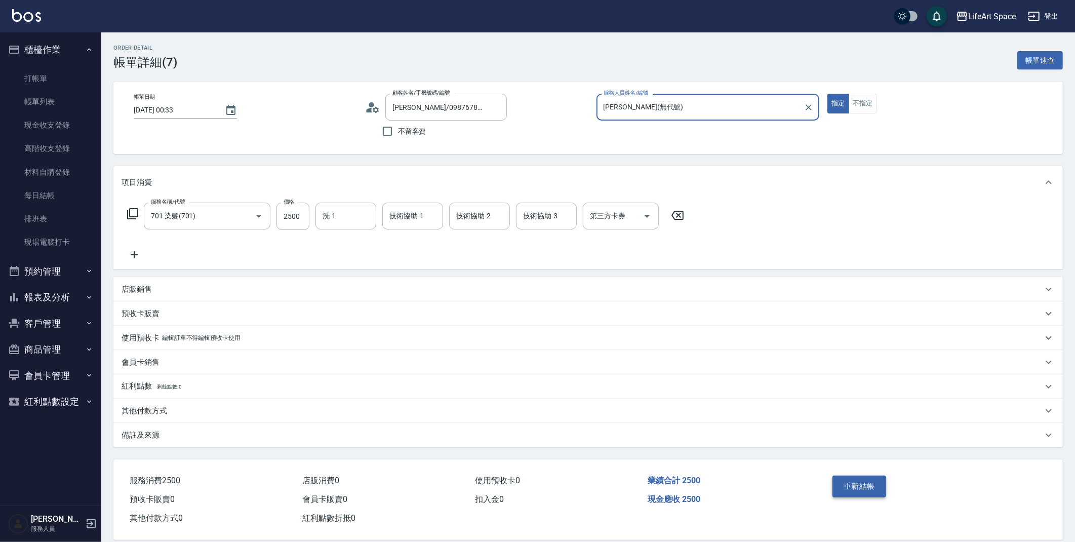
click at [863, 475] on button "重新結帳" at bounding box center [859, 485] width 54 height 21
click at [862, 487] on div "重新結帳" at bounding box center [880, 493] width 105 height 44
